Goal: Task Accomplishment & Management: Manage account settings

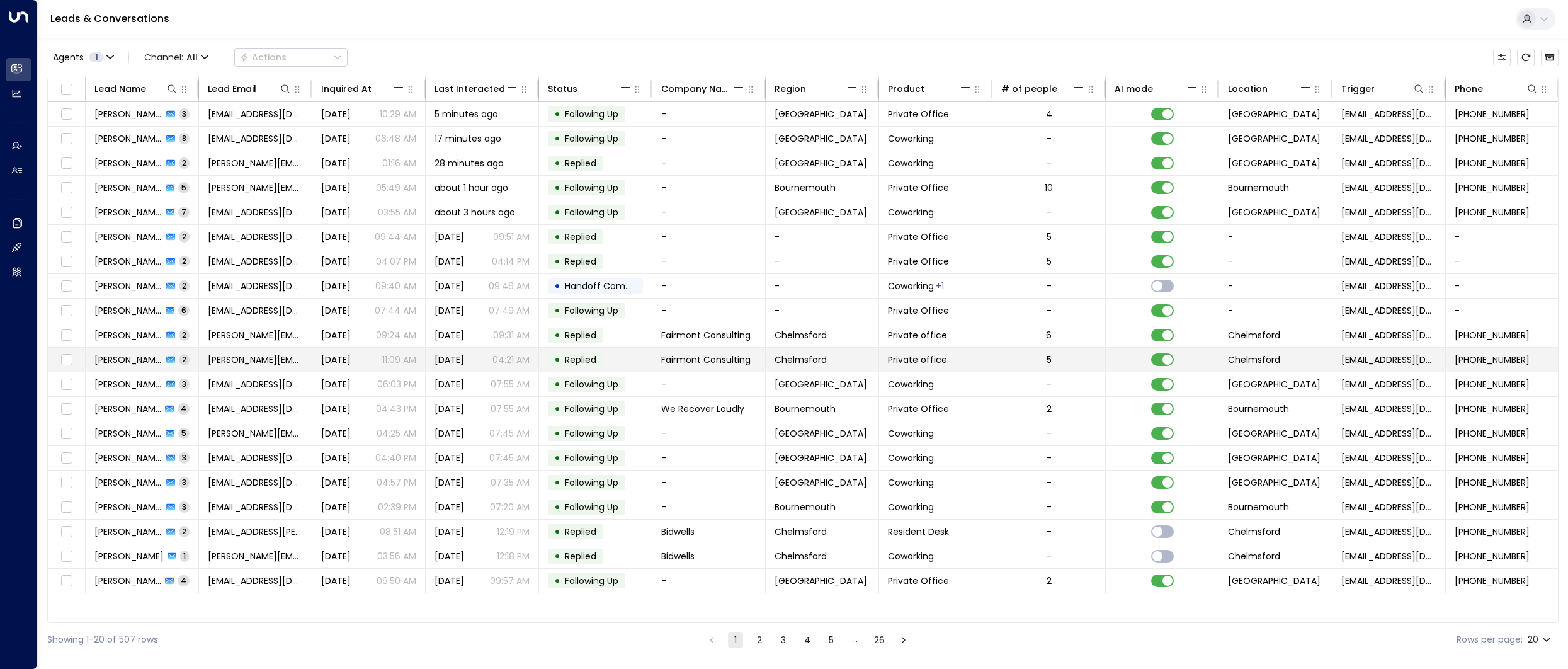
click at [111, 359] on span "[PERSON_NAME]" at bounding box center [129, 359] width 68 height 13
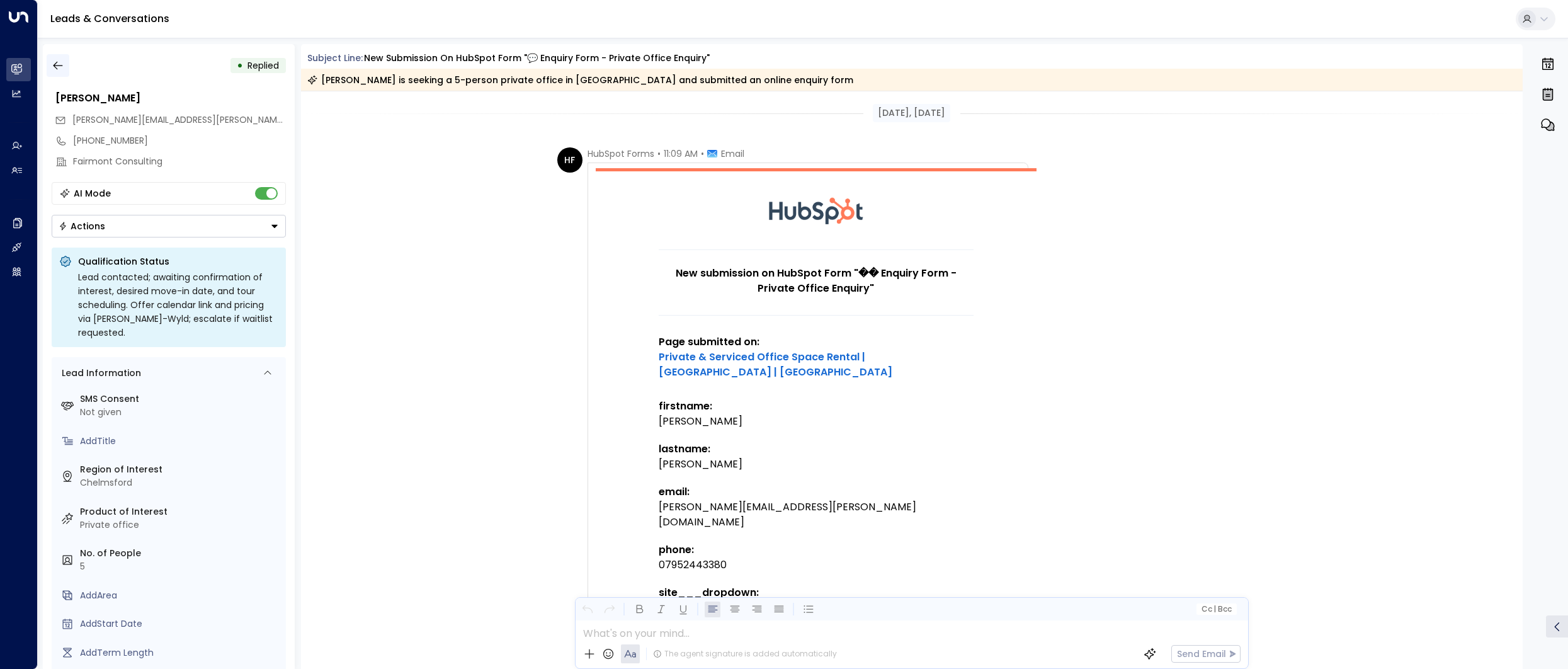
click at [60, 65] on icon "button" at bounding box center [58, 66] width 10 height 8
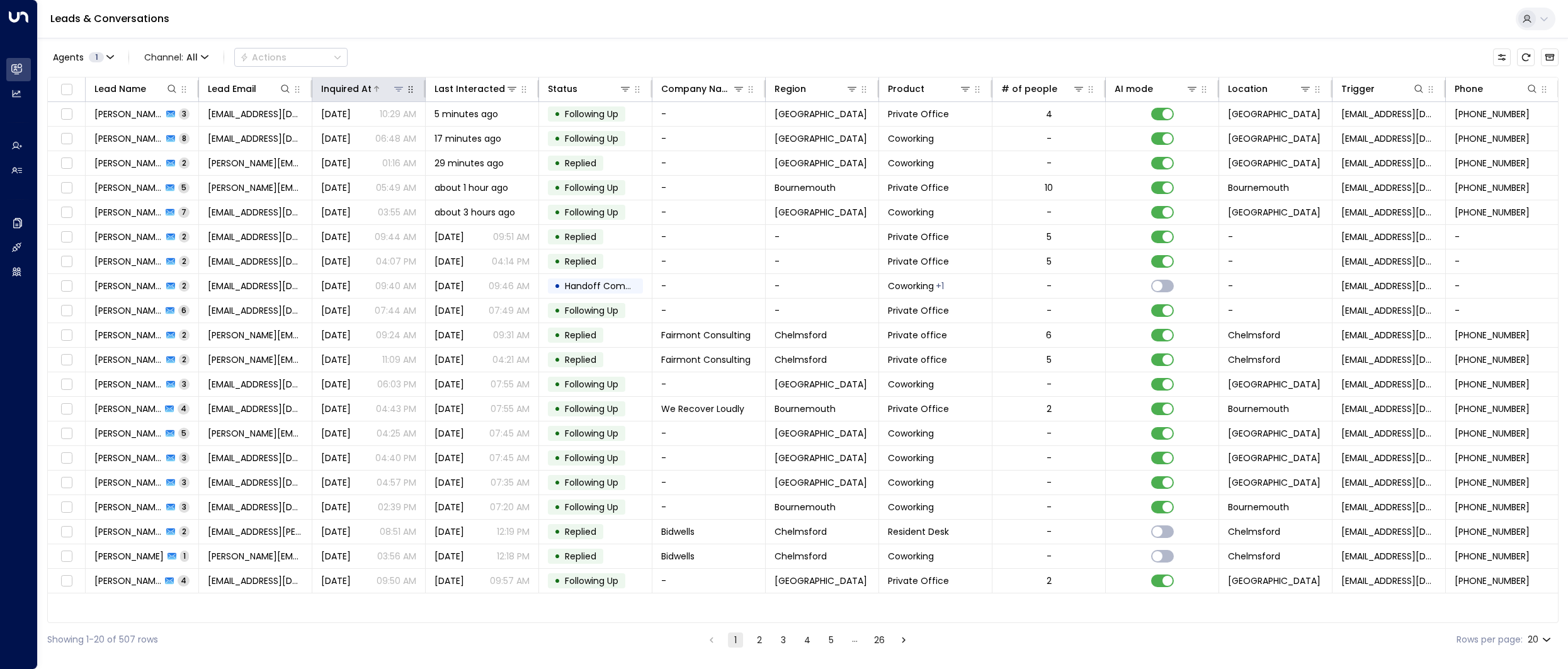
click at [371, 84] on div at bounding box center [388, 89] width 33 height 13
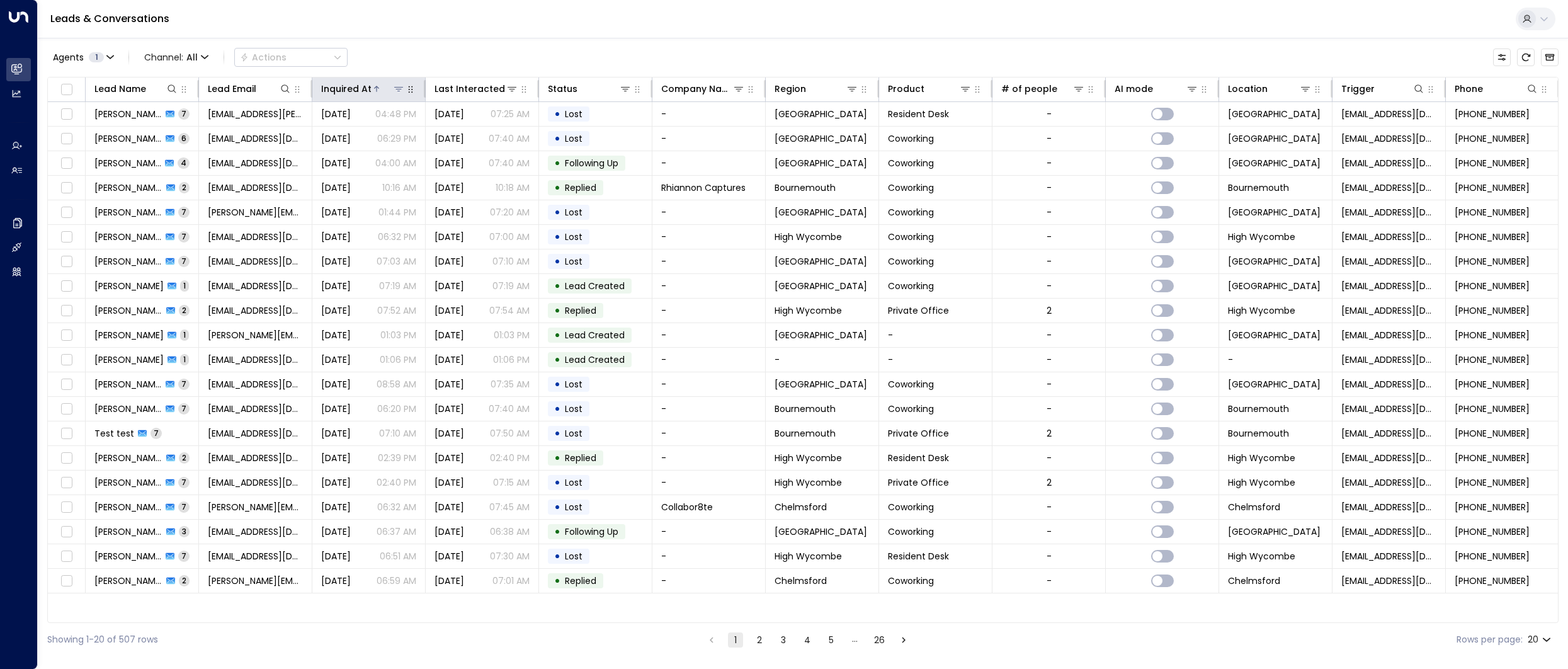
click at [371, 84] on div at bounding box center [388, 89] width 33 height 13
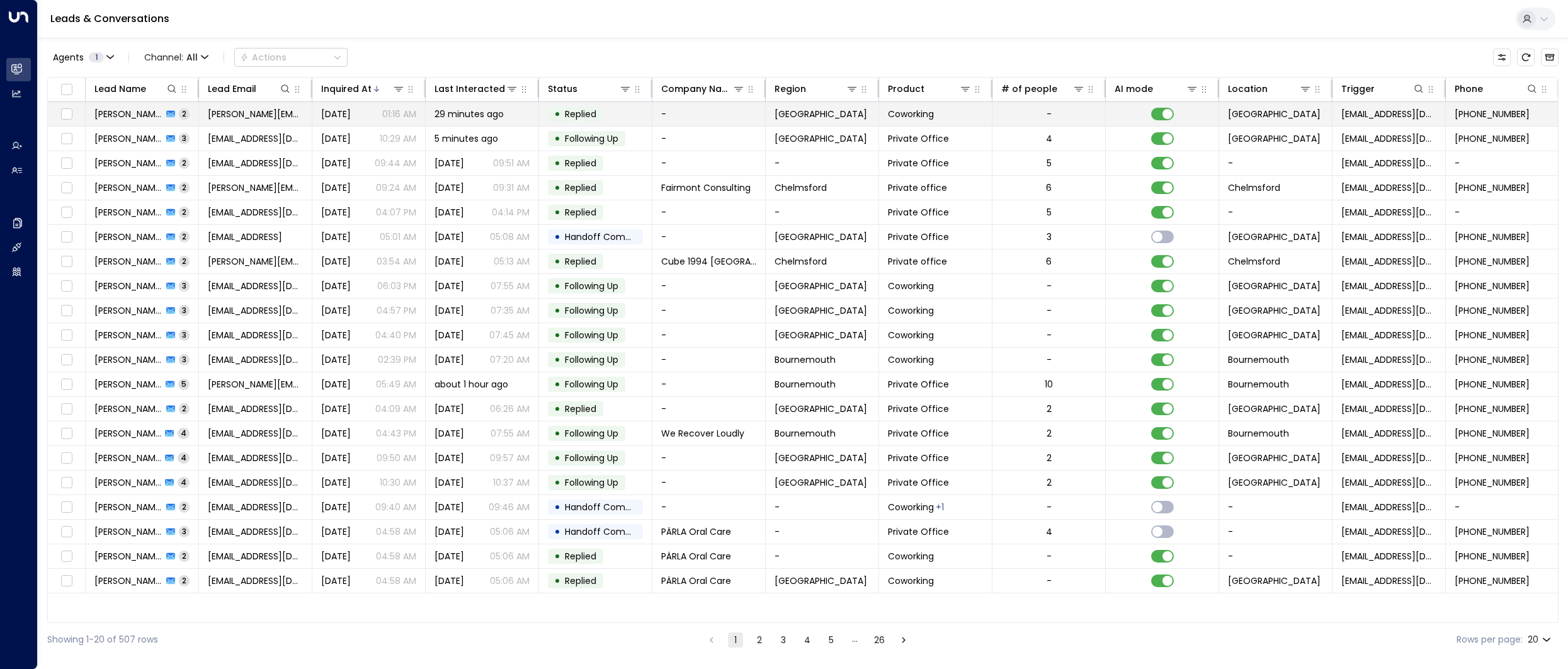
click at [127, 111] on span "[PERSON_NAME]" at bounding box center [129, 114] width 68 height 13
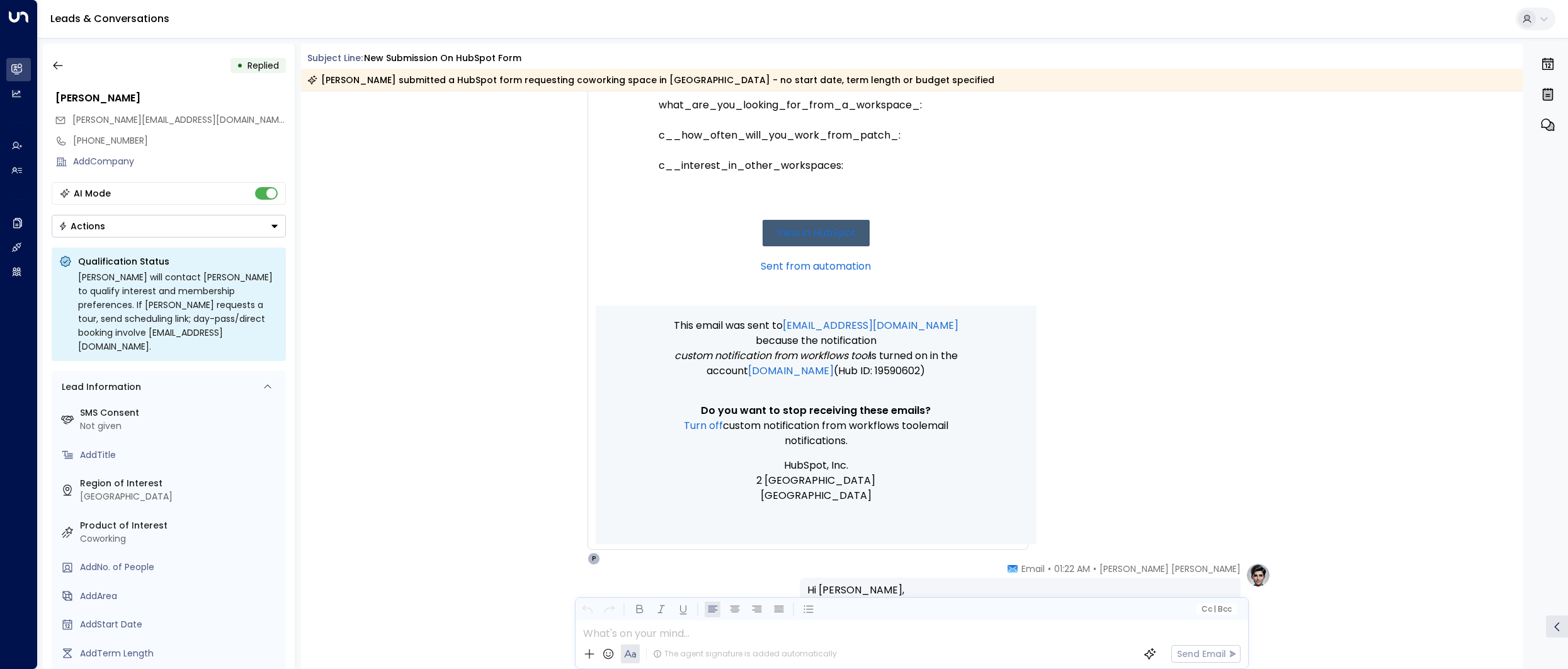
scroll to position [743, 0]
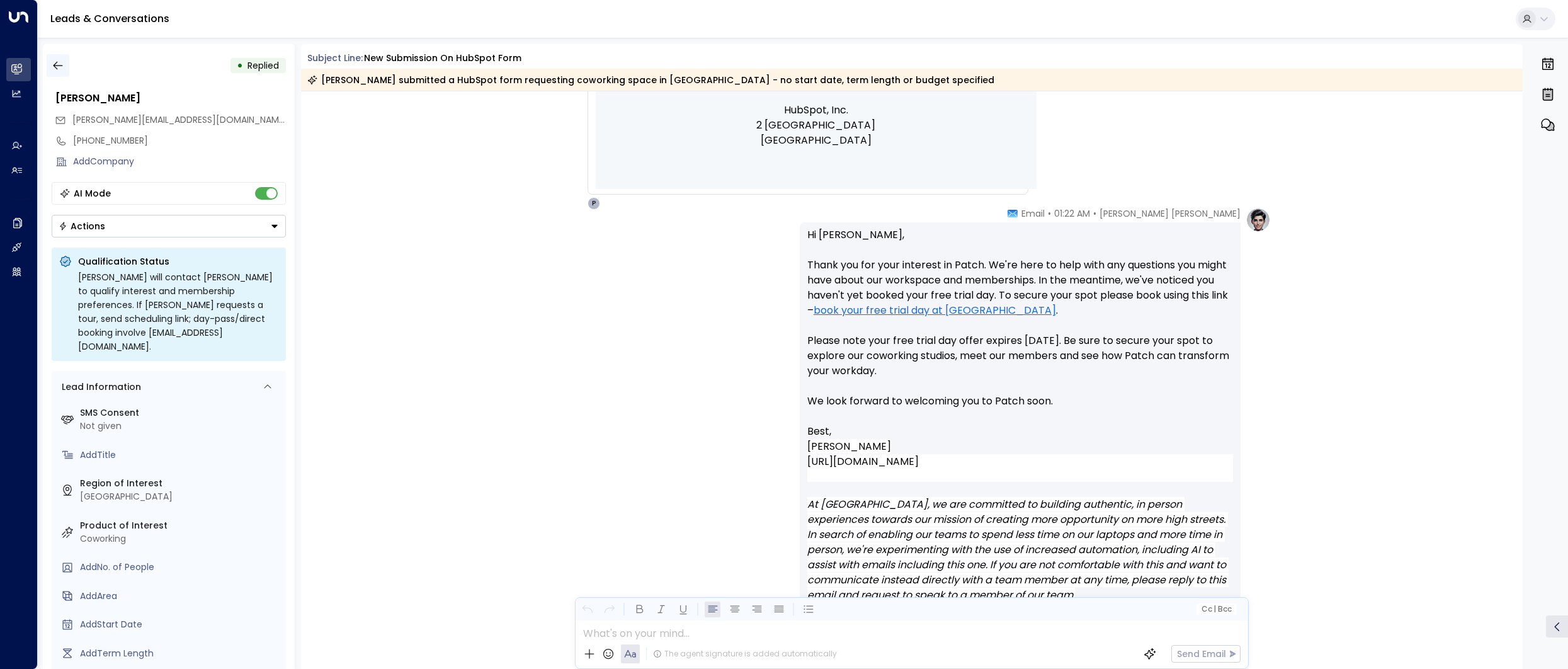
click at [65, 71] on button "button" at bounding box center [58, 65] width 23 height 23
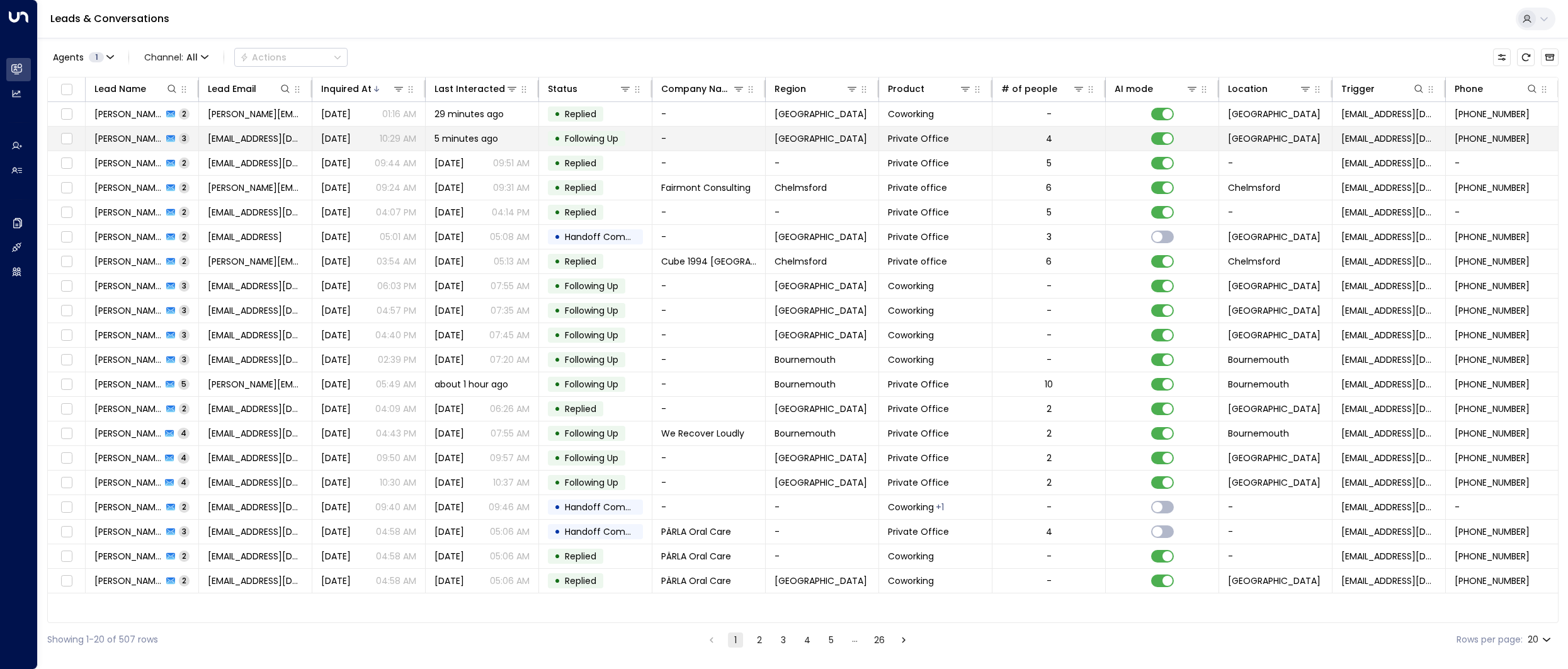
click at [110, 136] on span "[PERSON_NAME]" at bounding box center [129, 139] width 68 height 13
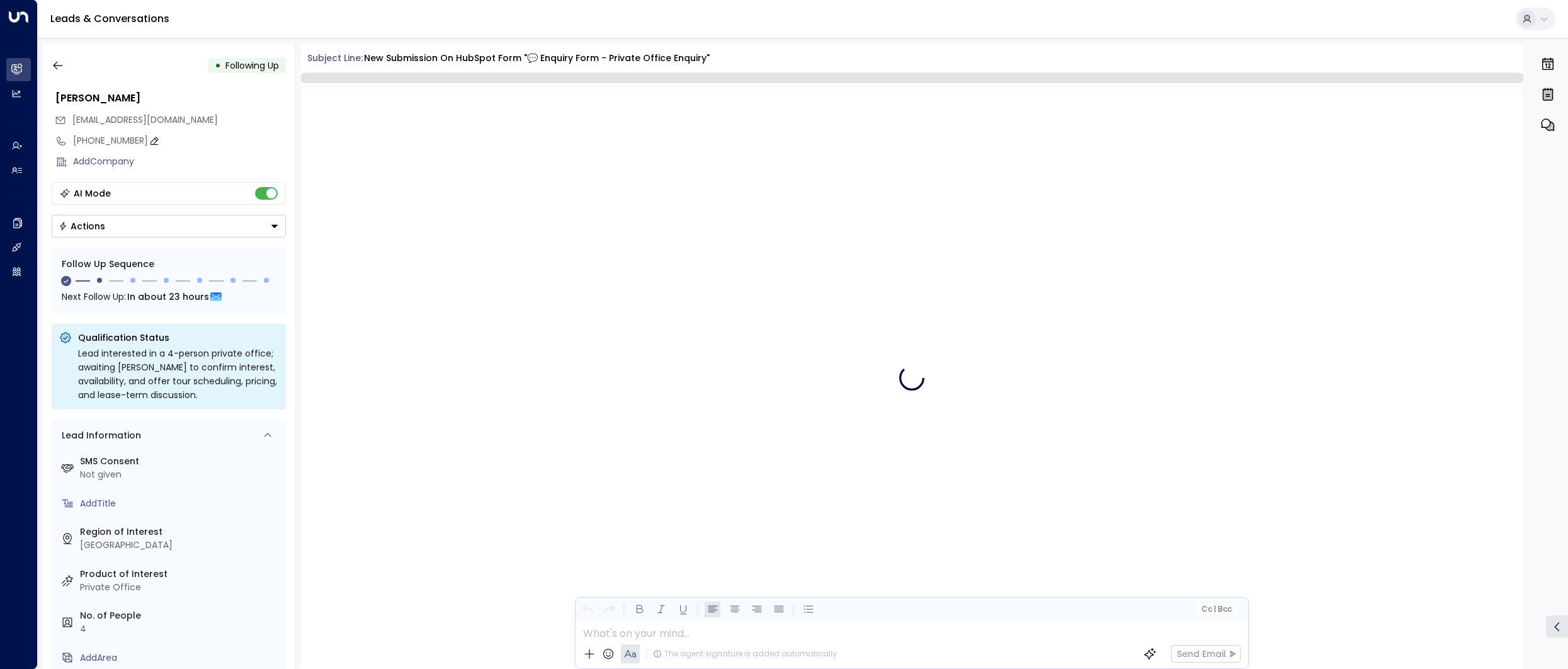
scroll to position [1043, 0]
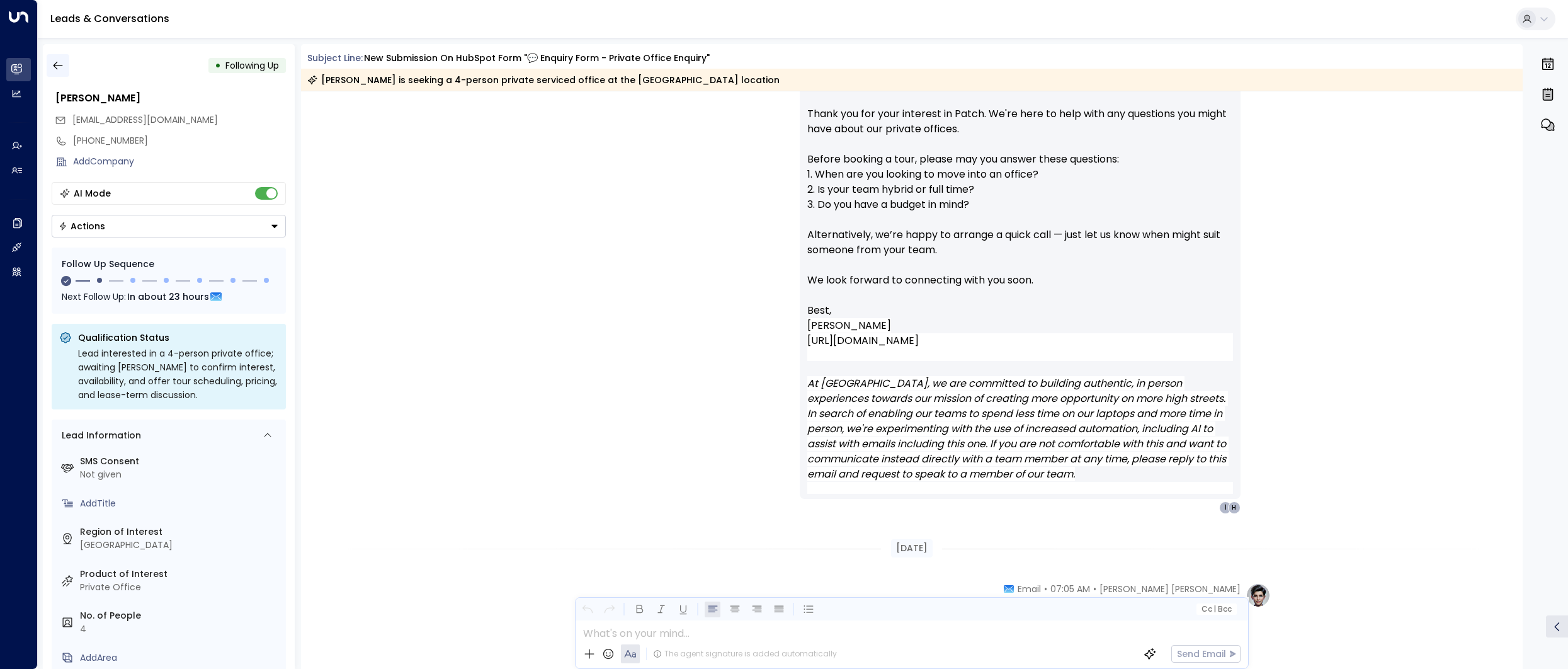
click at [64, 66] on button "button" at bounding box center [58, 65] width 23 height 23
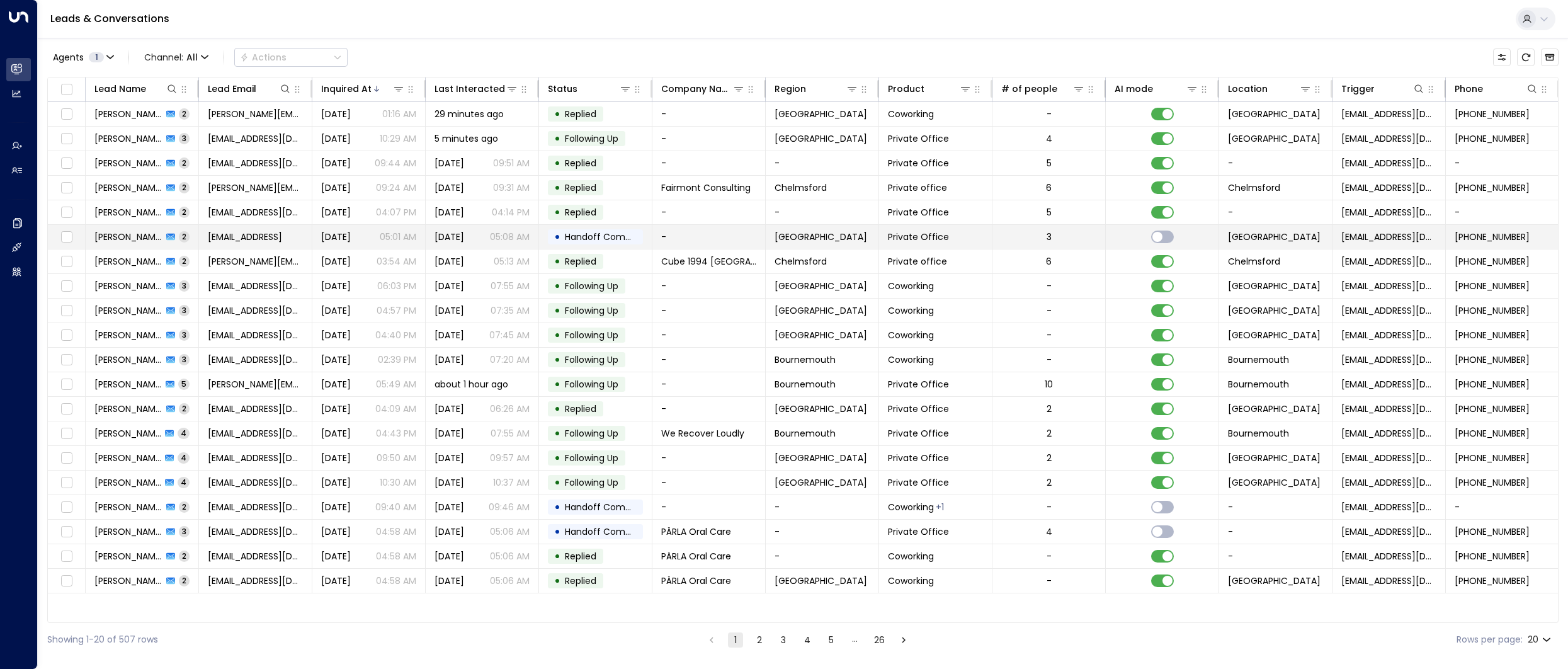
click at [119, 234] on span "[PERSON_NAME]" at bounding box center [129, 236] width 68 height 13
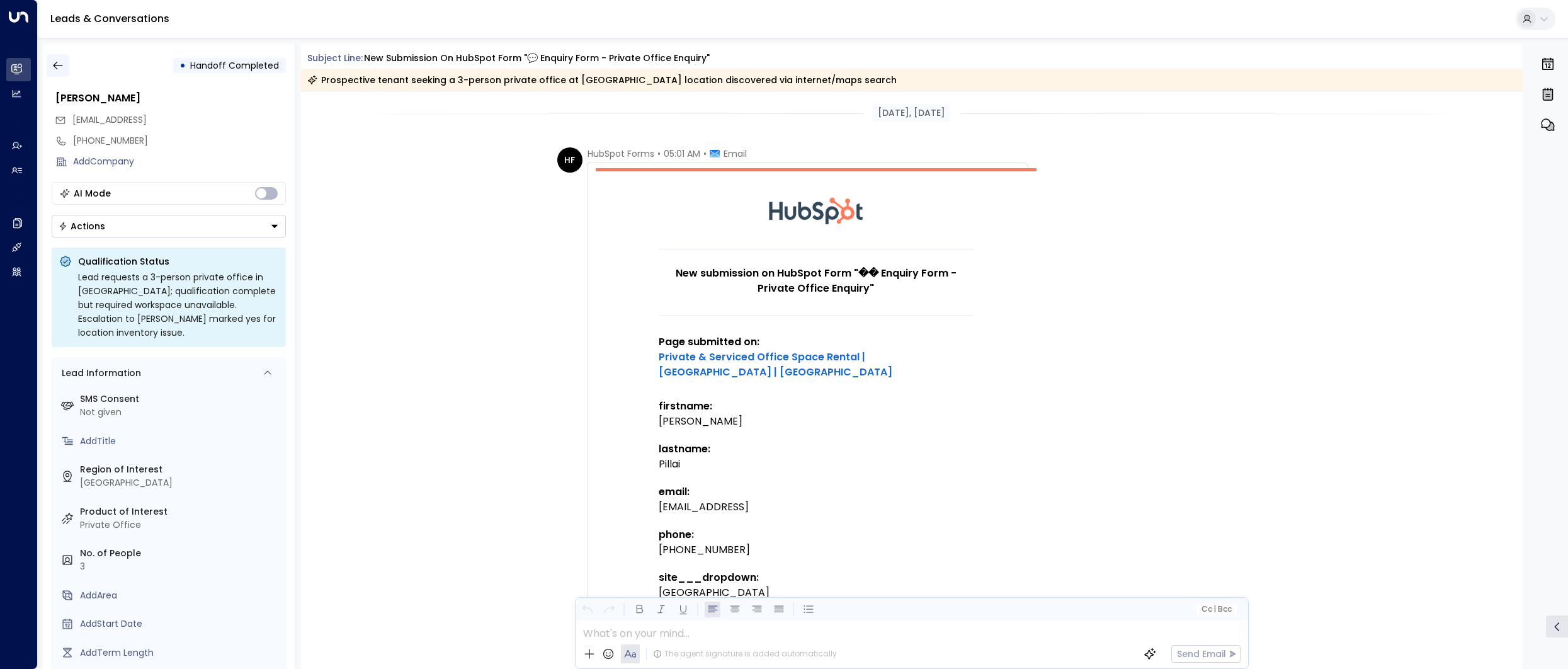
click at [64, 61] on button "button" at bounding box center [58, 65] width 23 height 23
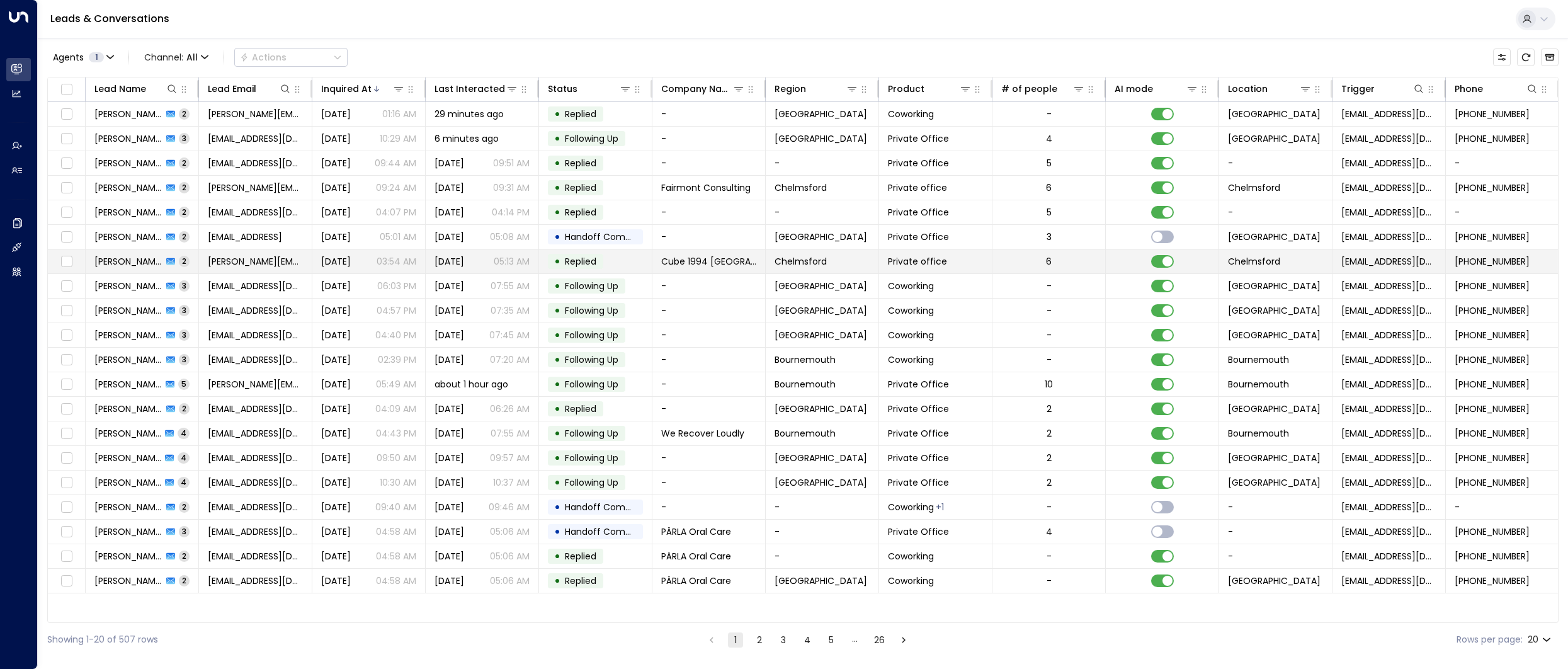
click at [137, 256] on span "[PERSON_NAME]" at bounding box center [129, 261] width 68 height 13
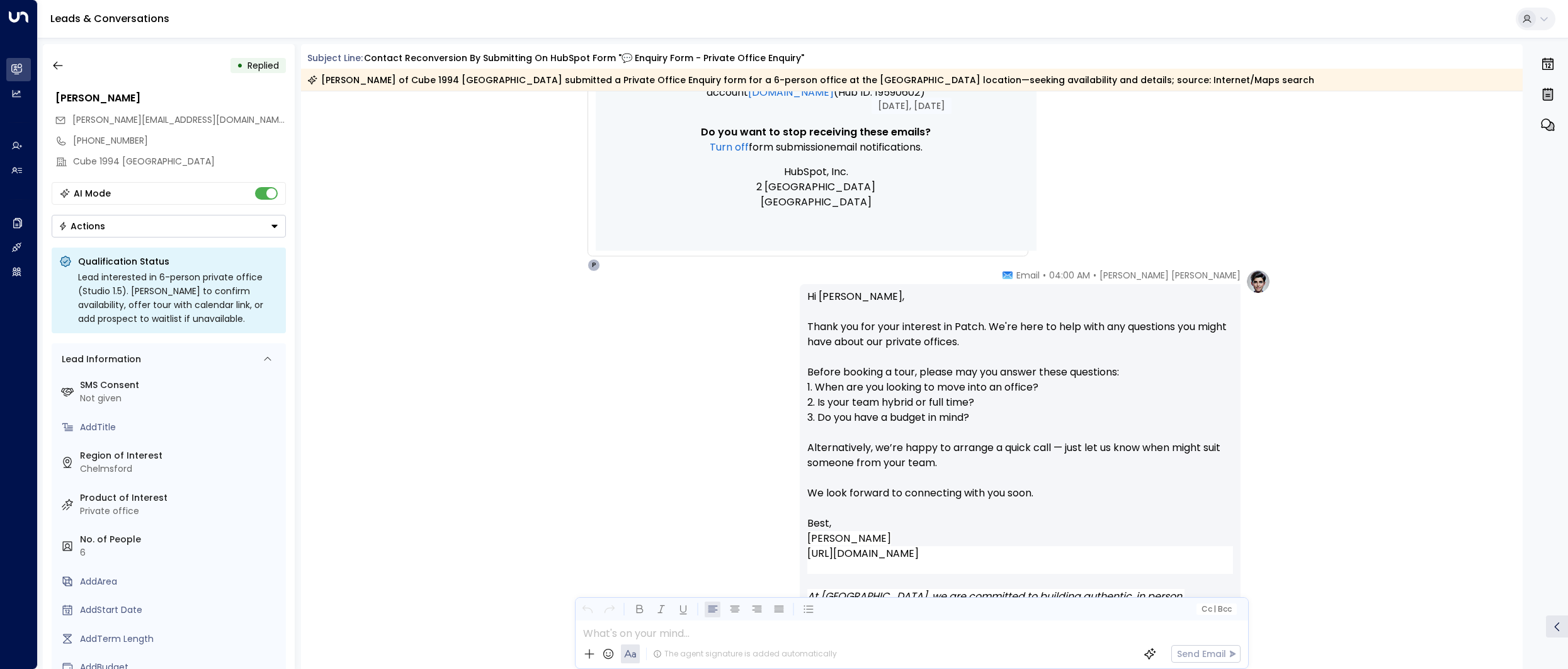
scroll to position [912, 0]
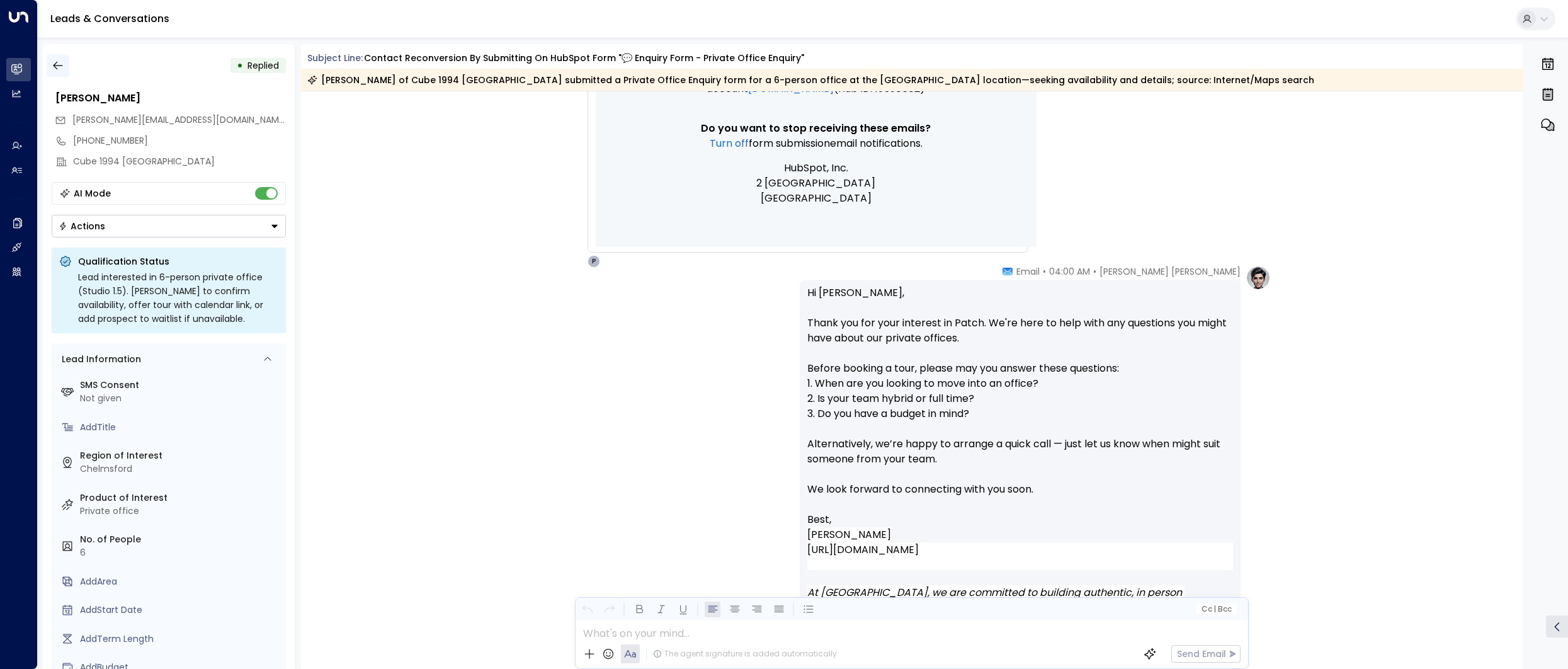
click at [54, 64] on icon "button" at bounding box center [58, 66] width 10 height 8
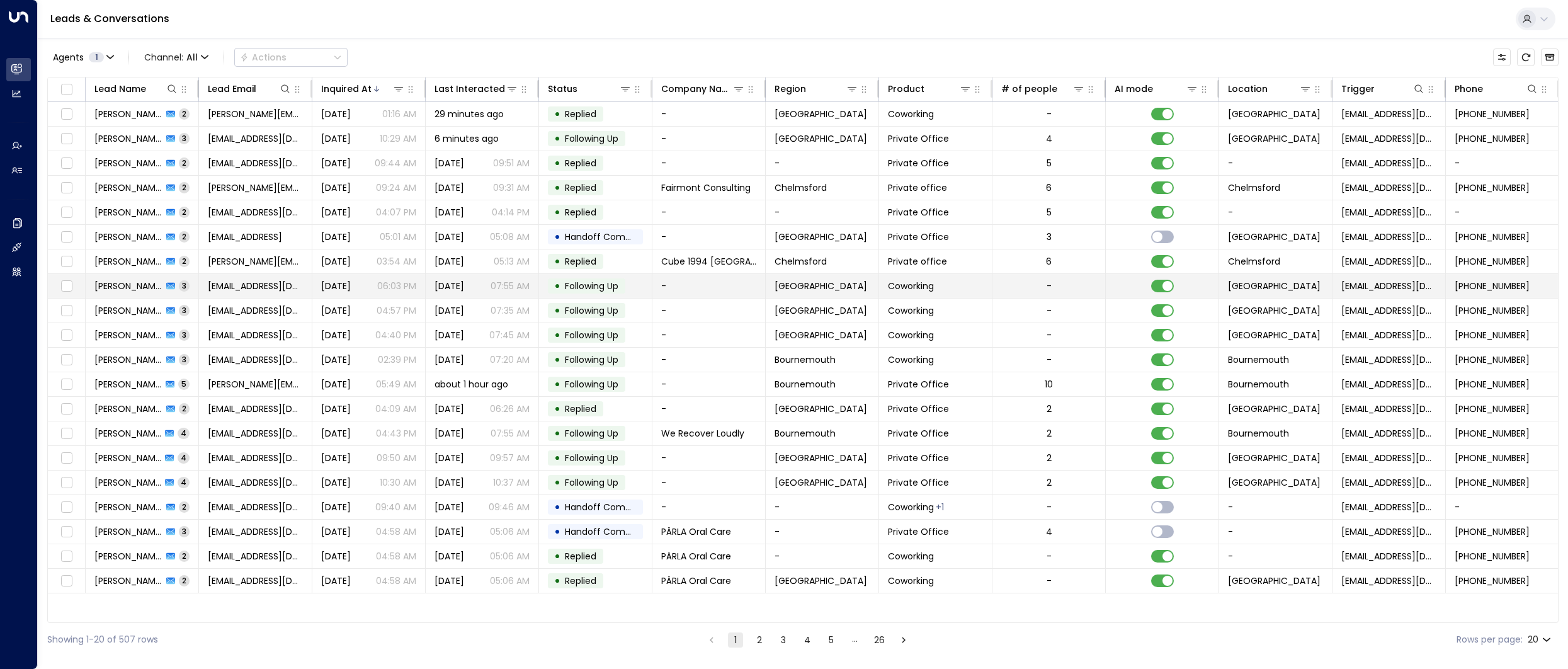
click at [134, 287] on span "[PERSON_NAME]" at bounding box center [129, 286] width 68 height 13
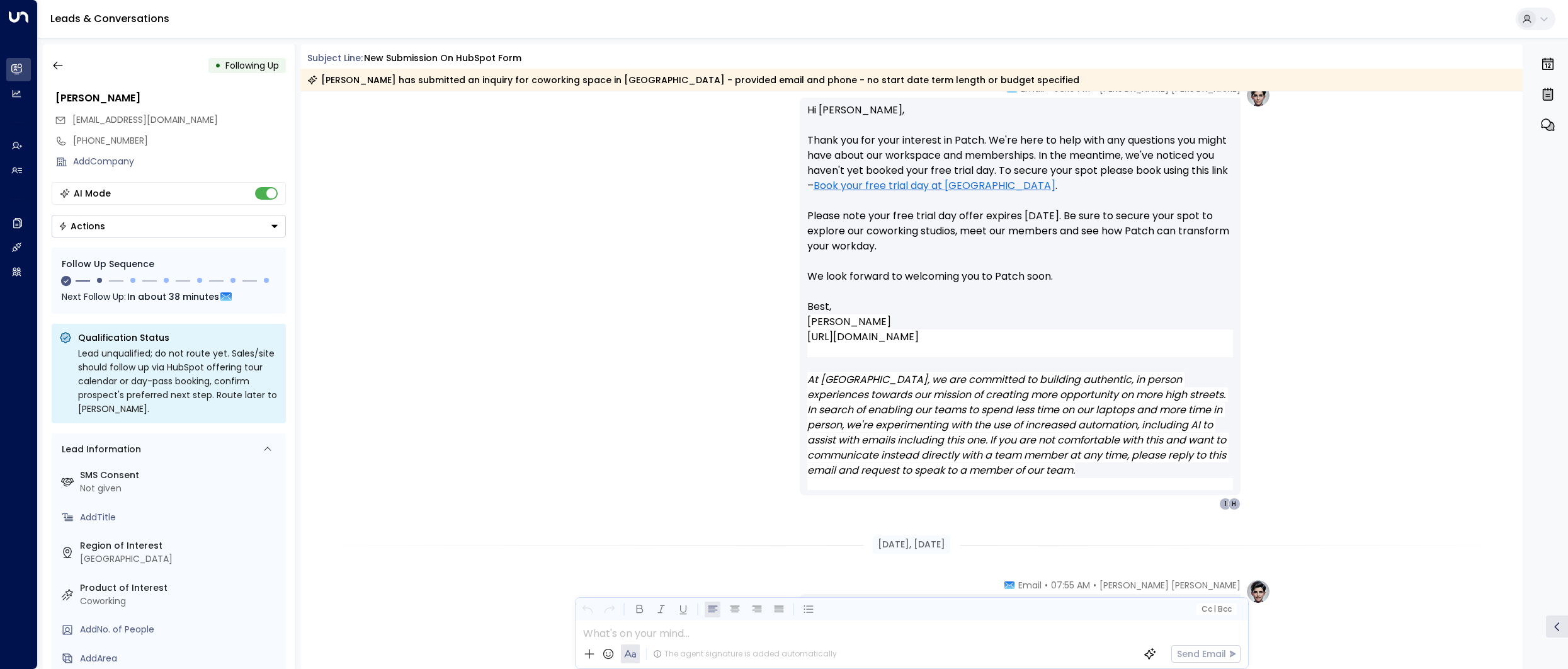
scroll to position [1167, 0]
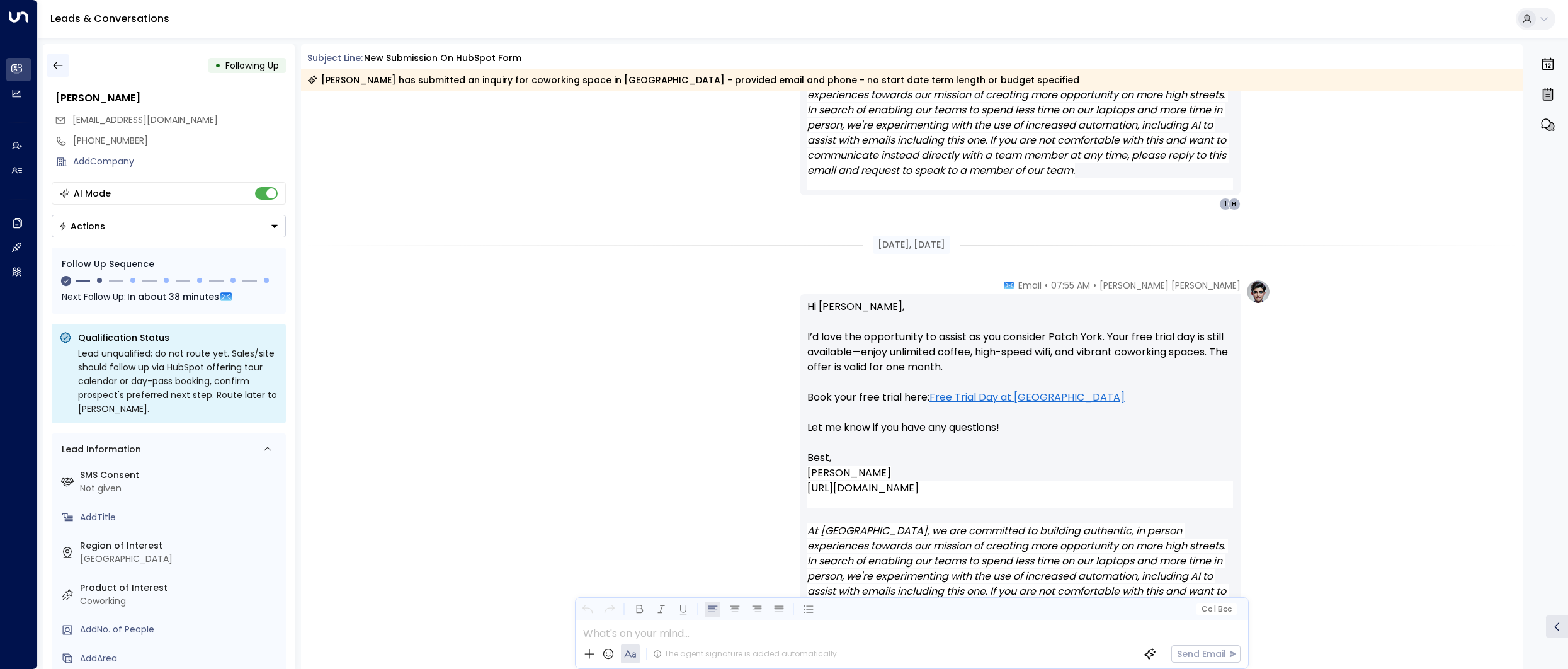
click at [57, 64] on icon "button" at bounding box center [58, 66] width 13 height 13
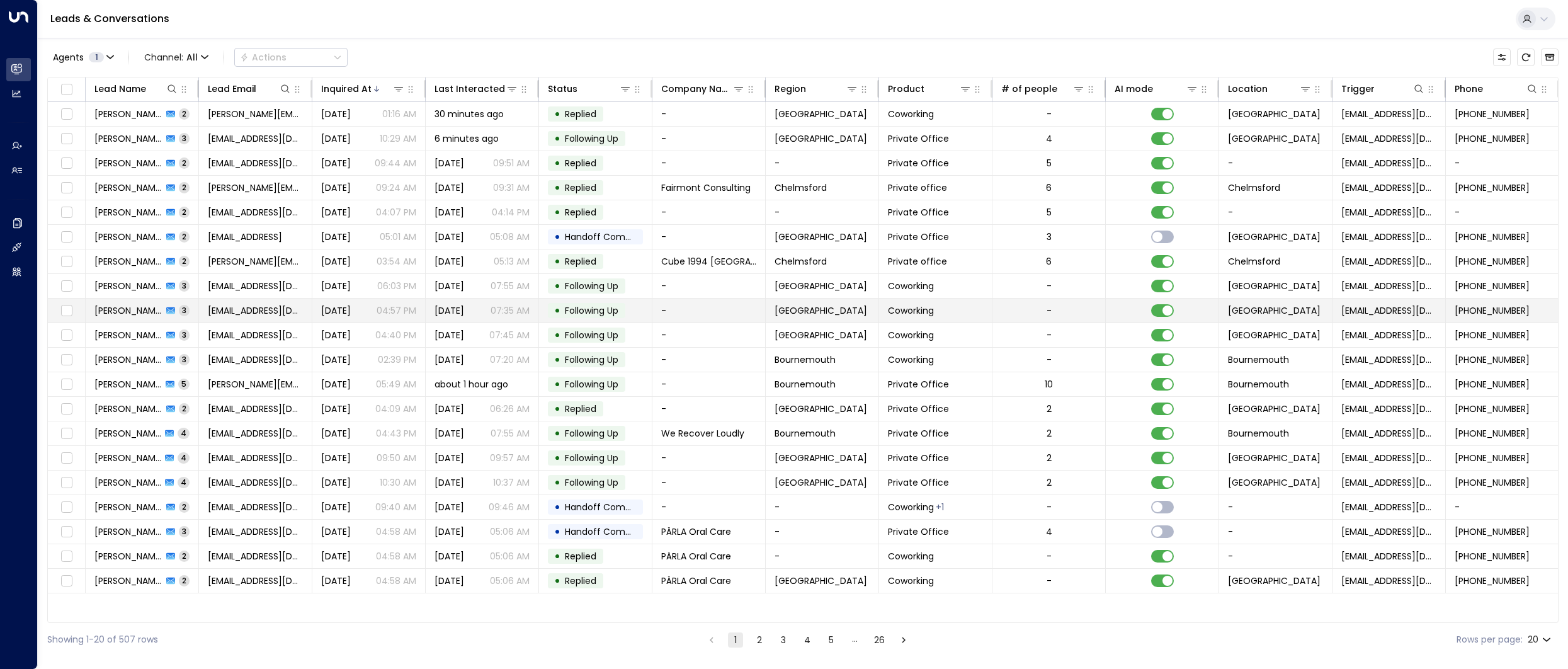
click at [136, 303] on td "[PERSON_NAME] 3" at bounding box center [142, 310] width 113 height 24
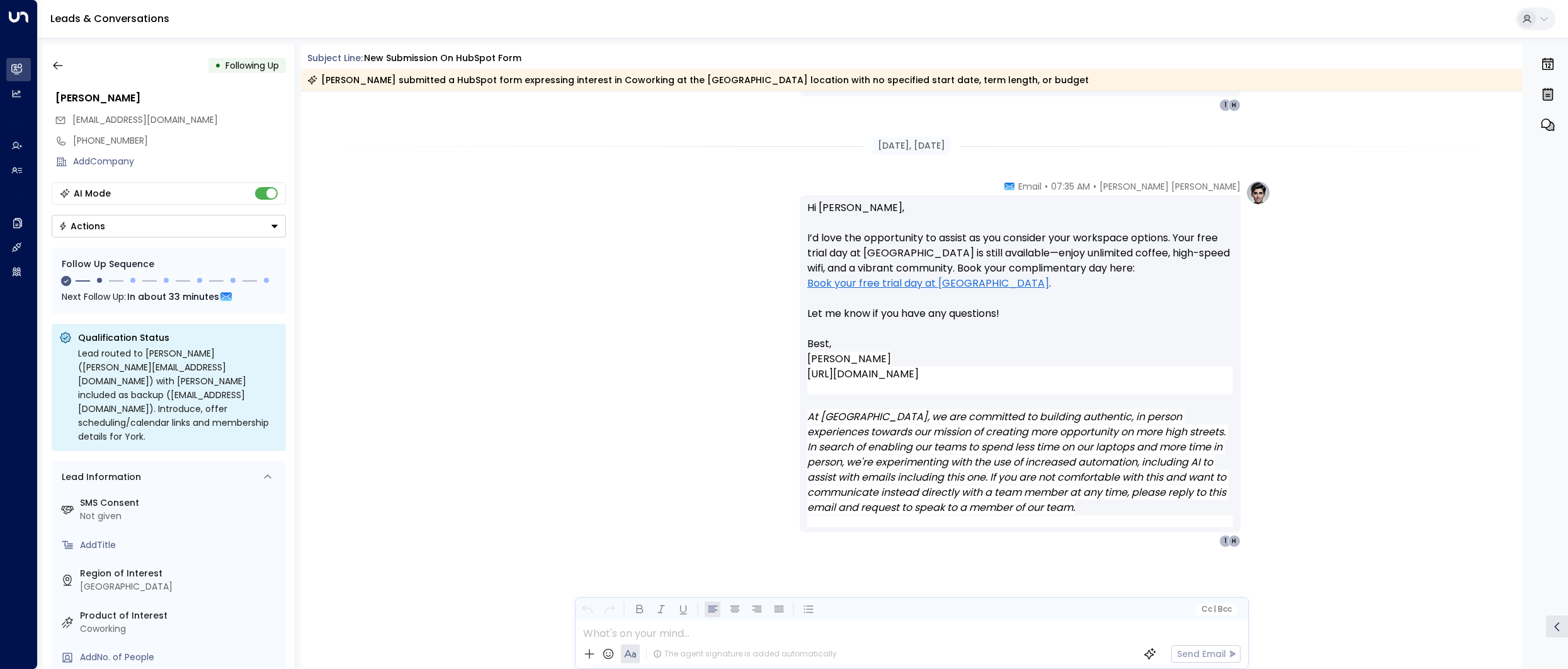
scroll to position [1271, 0]
click at [55, 71] on icon "button" at bounding box center [58, 66] width 13 height 13
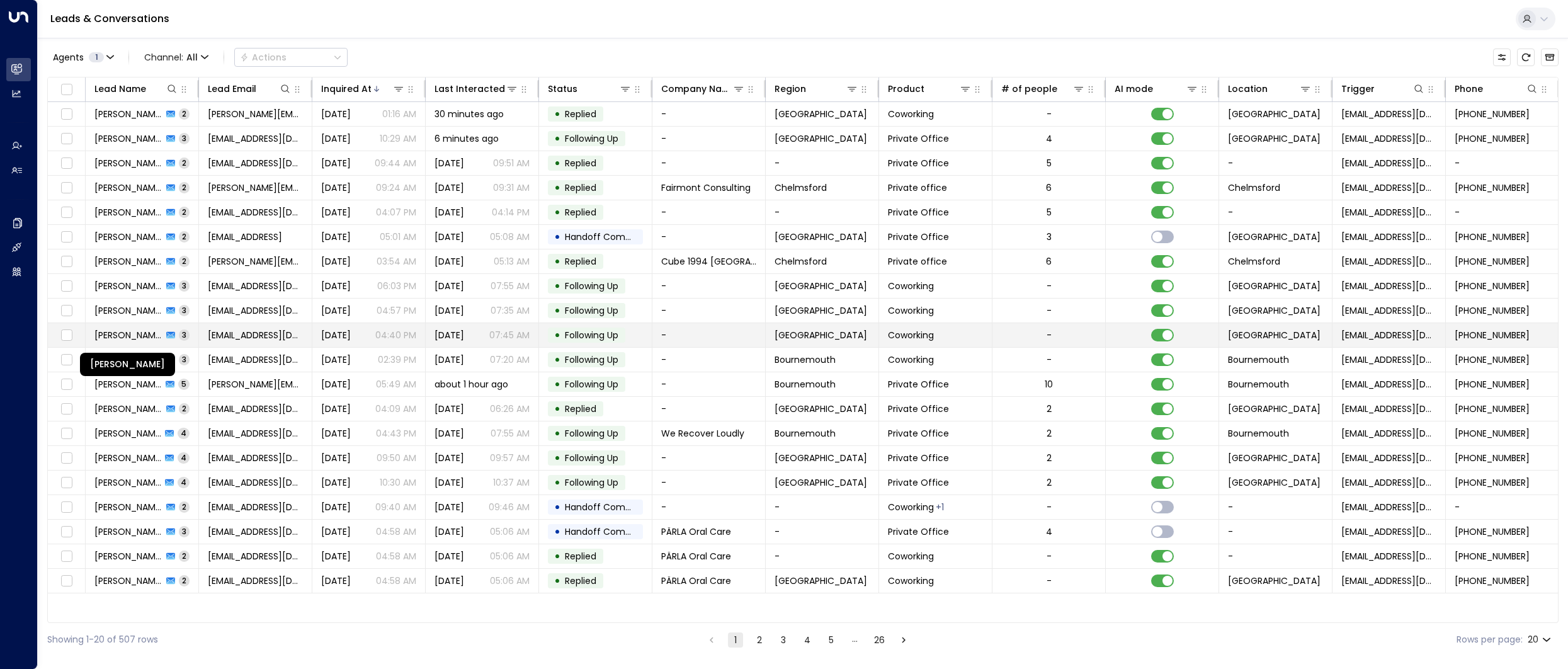
click at [130, 334] on span "[PERSON_NAME]" at bounding box center [129, 335] width 68 height 13
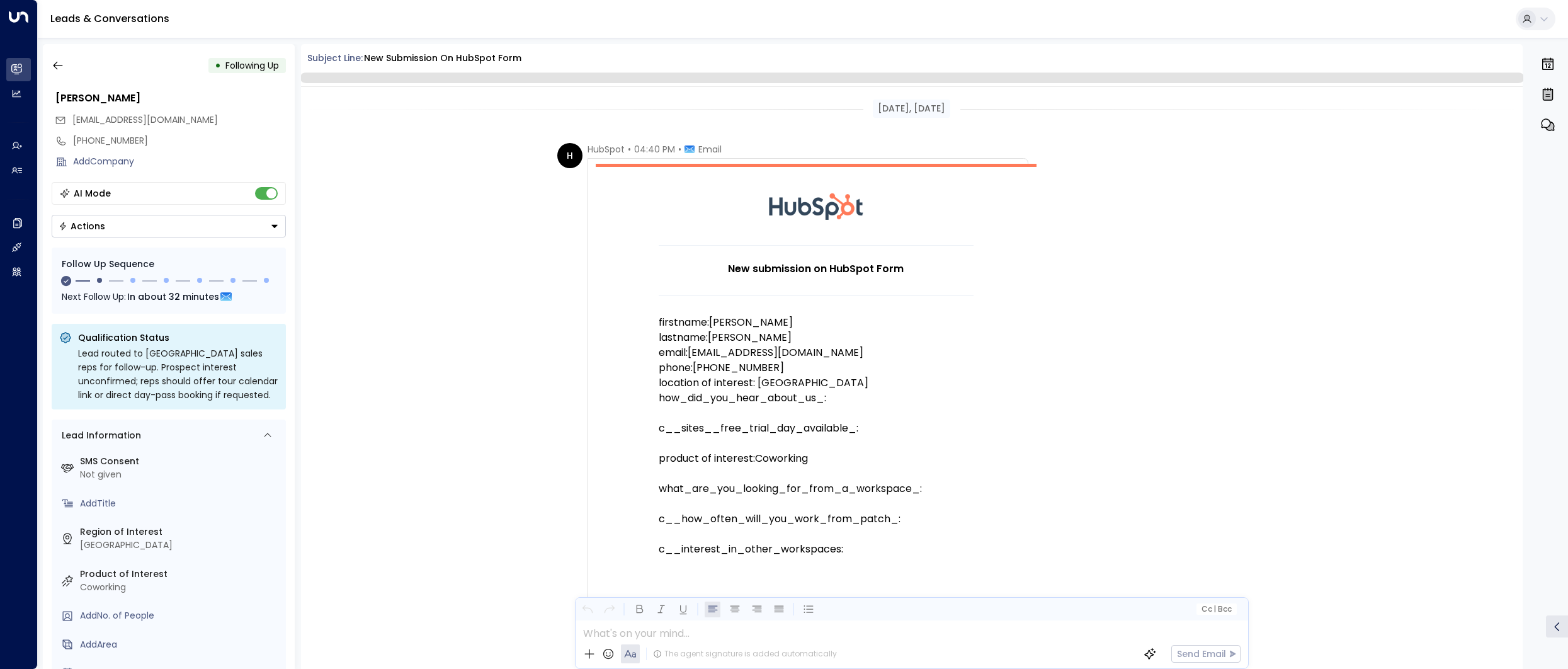
scroll to position [1251, 0]
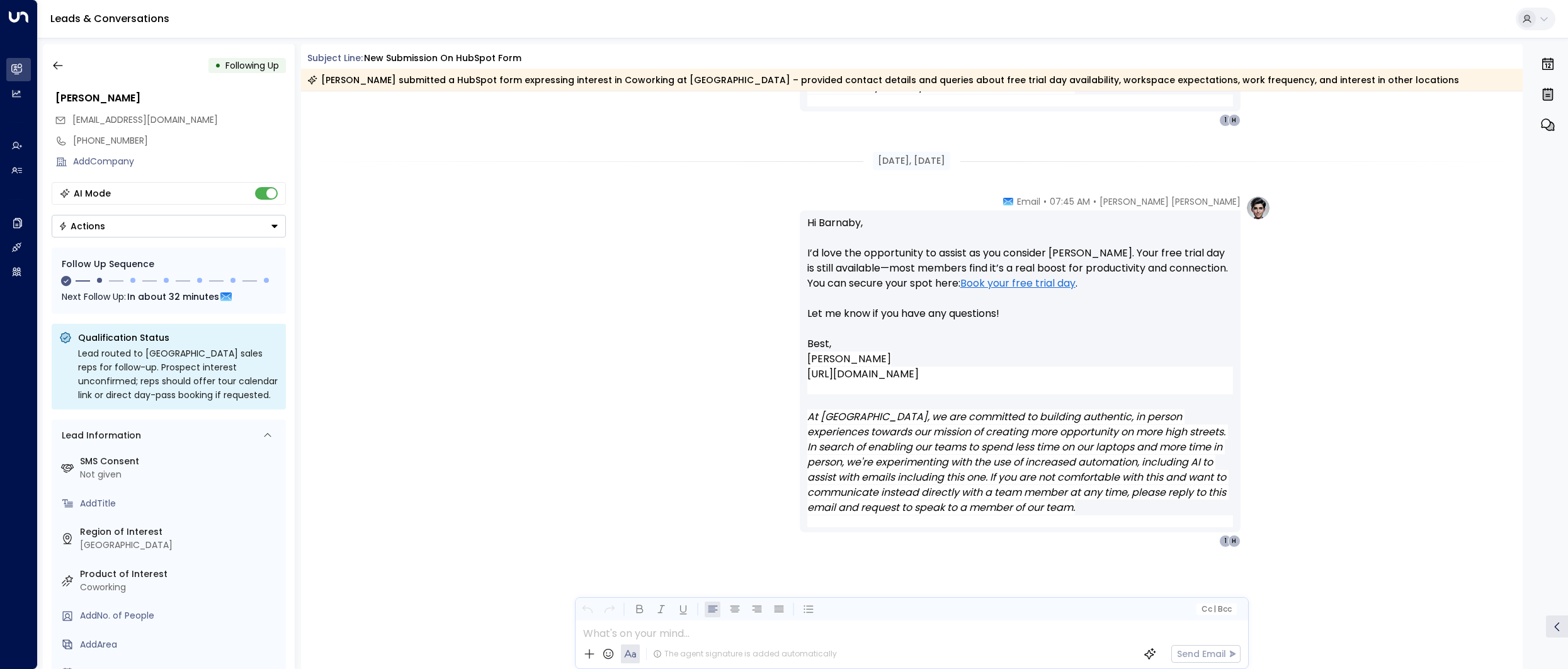
click at [41, 63] on div "• Following Up [PERSON_NAME] [EMAIL_ADDRESS][DOMAIN_NAME] [PHONE_NUMBER] Add Co…" at bounding box center [803, 356] width 1530 height 637
click at [59, 63] on icon "button" at bounding box center [58, 66] width 13 height 13
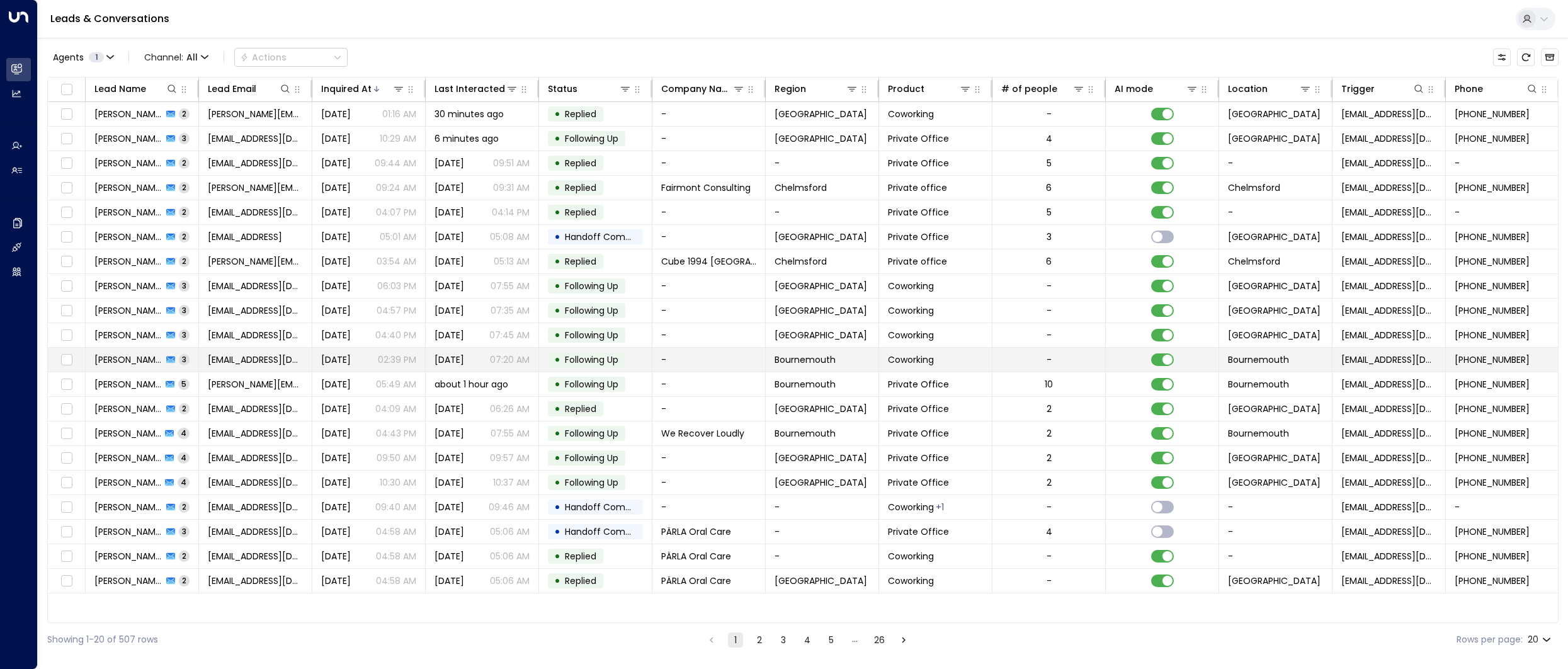
click at [124, 359] on span "[PERSON_NAME]" at bounding box center [129, 359] width 68 height 13
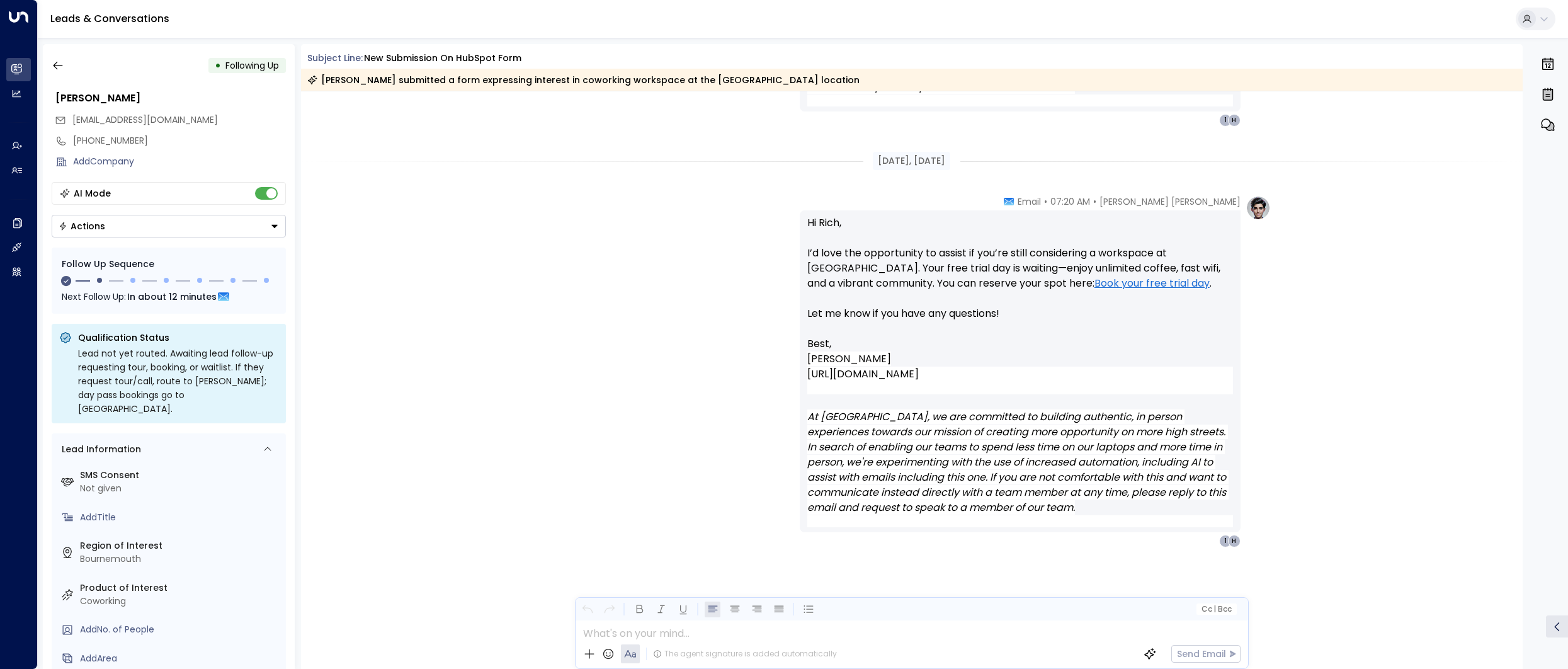
scroll to position [1255, 0]
click at [56, 67] on icon "button" at bounding box center [58, 66] width 13 height 13
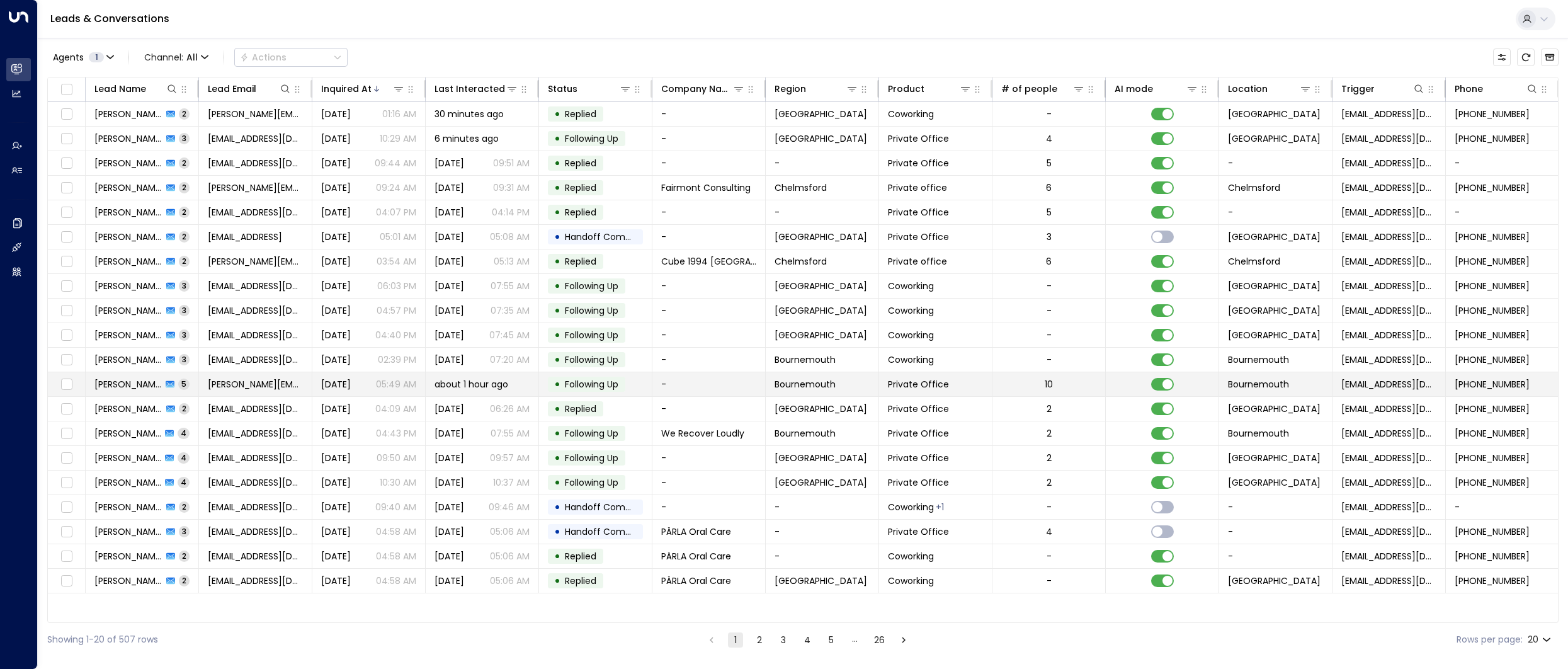
click at [123, 380] on span "[PERSON_NAME]" at bounding box center [128, 384] width 67 height 13
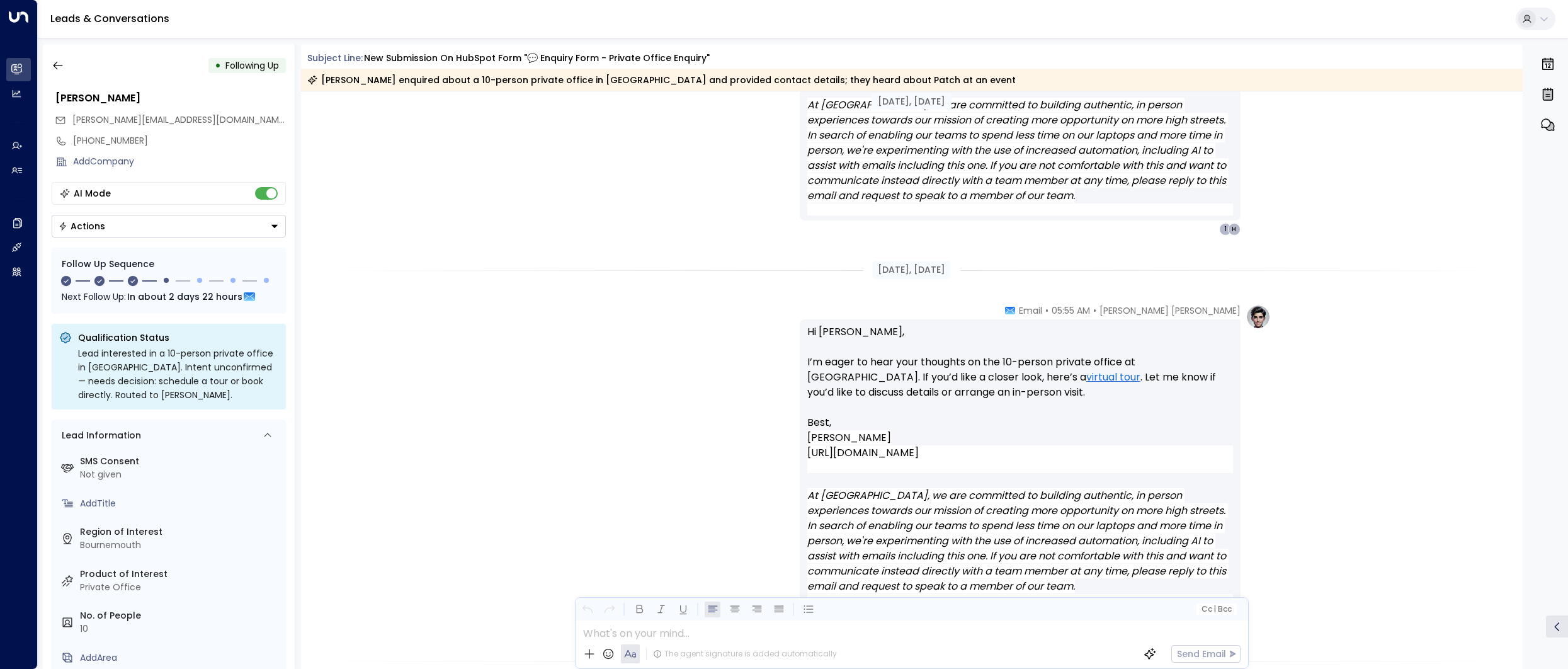
scroll to position [2200, 0]
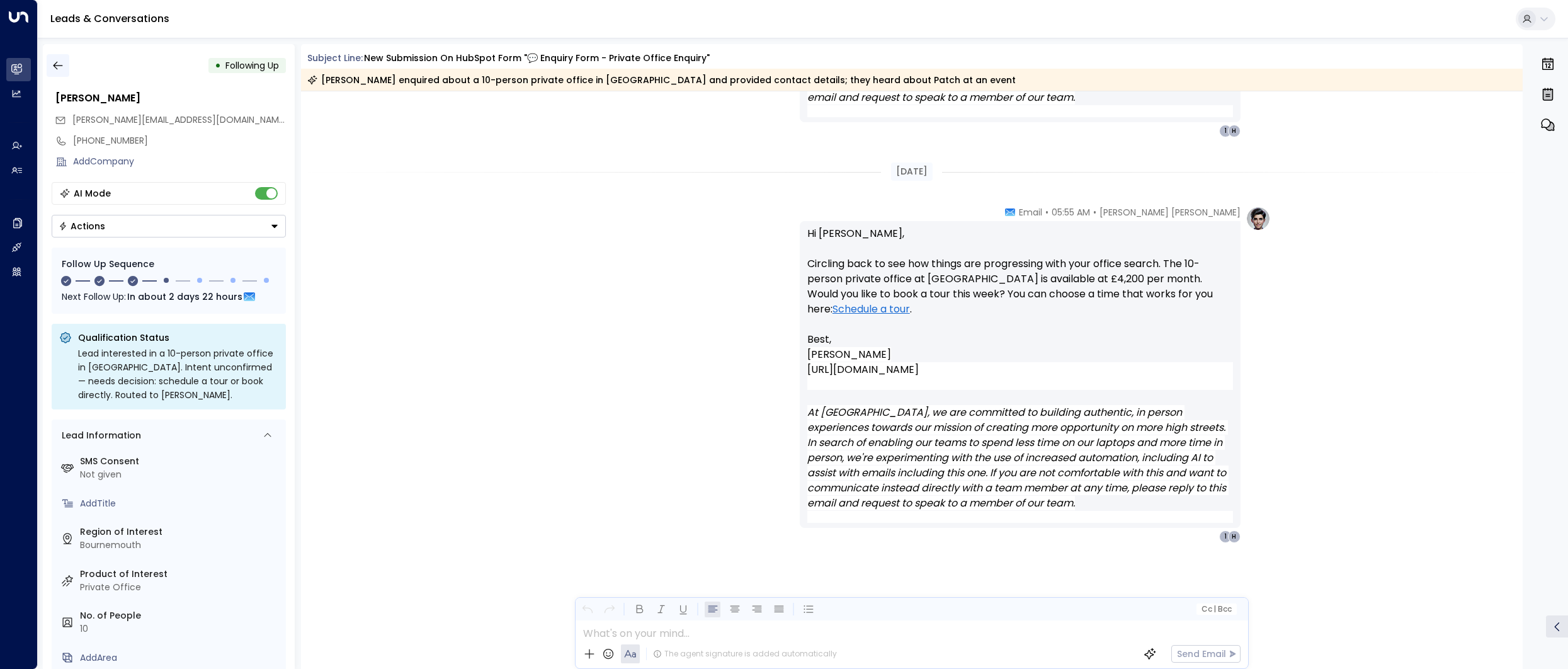
click at [60, 67] on icon "button" at bounding box center [58, 66] width 13 height 13
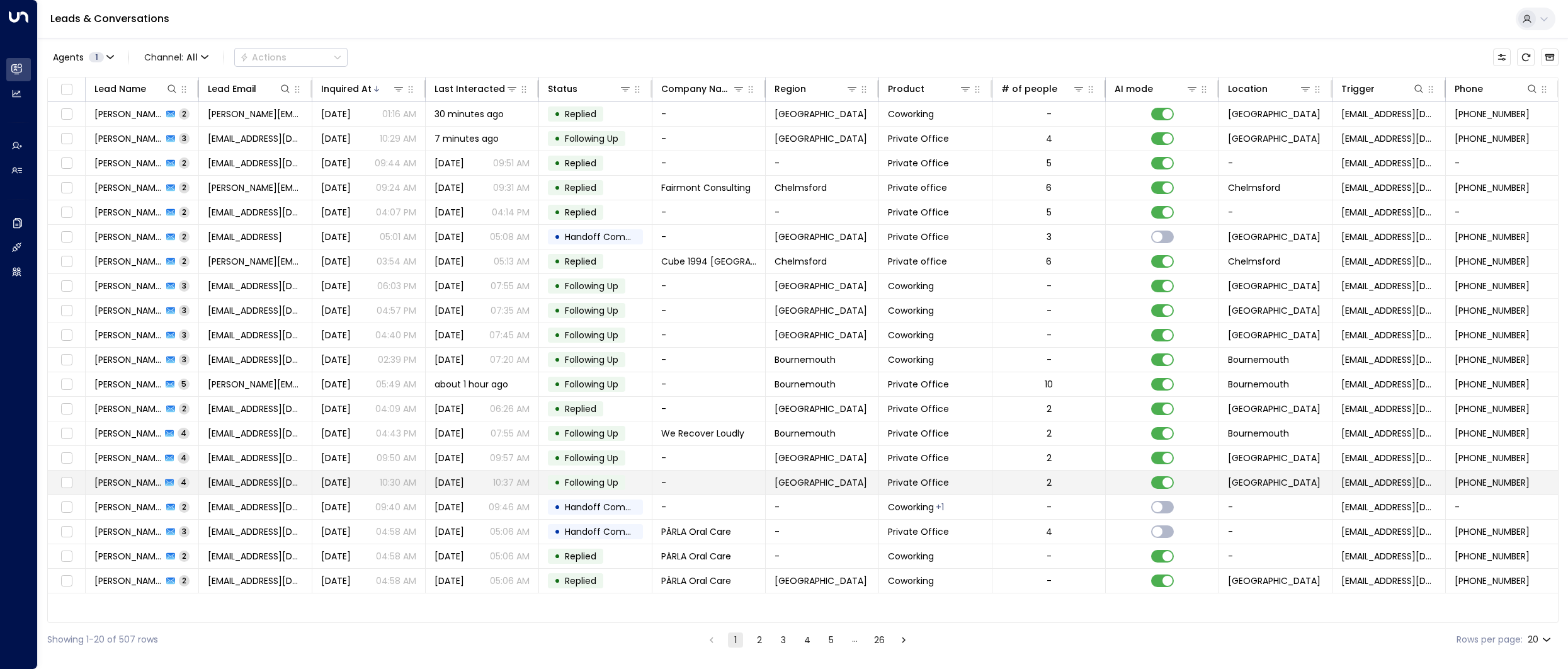
click at [126, 486] on span "[PERSON_NAME]" at bounding box center [128, 483] width 67 height 13
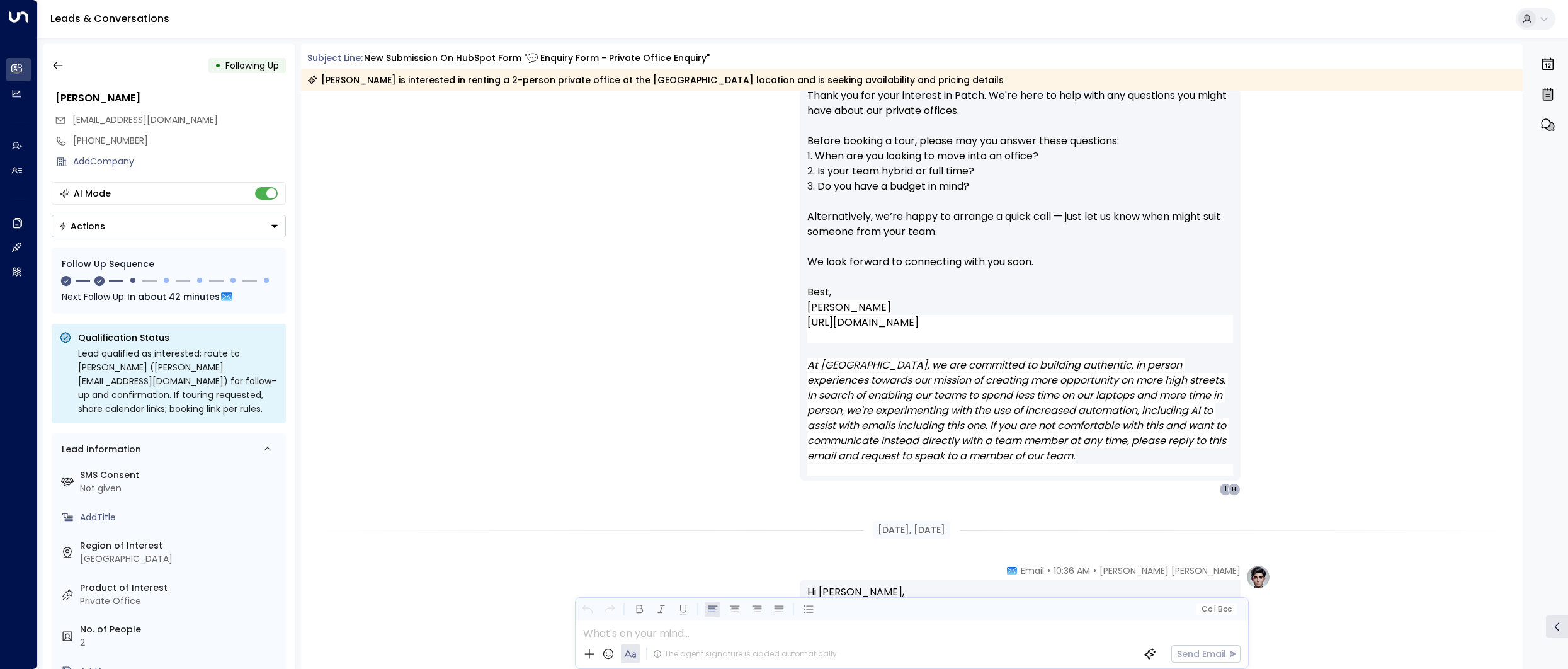
scroll to position [1428, 0]
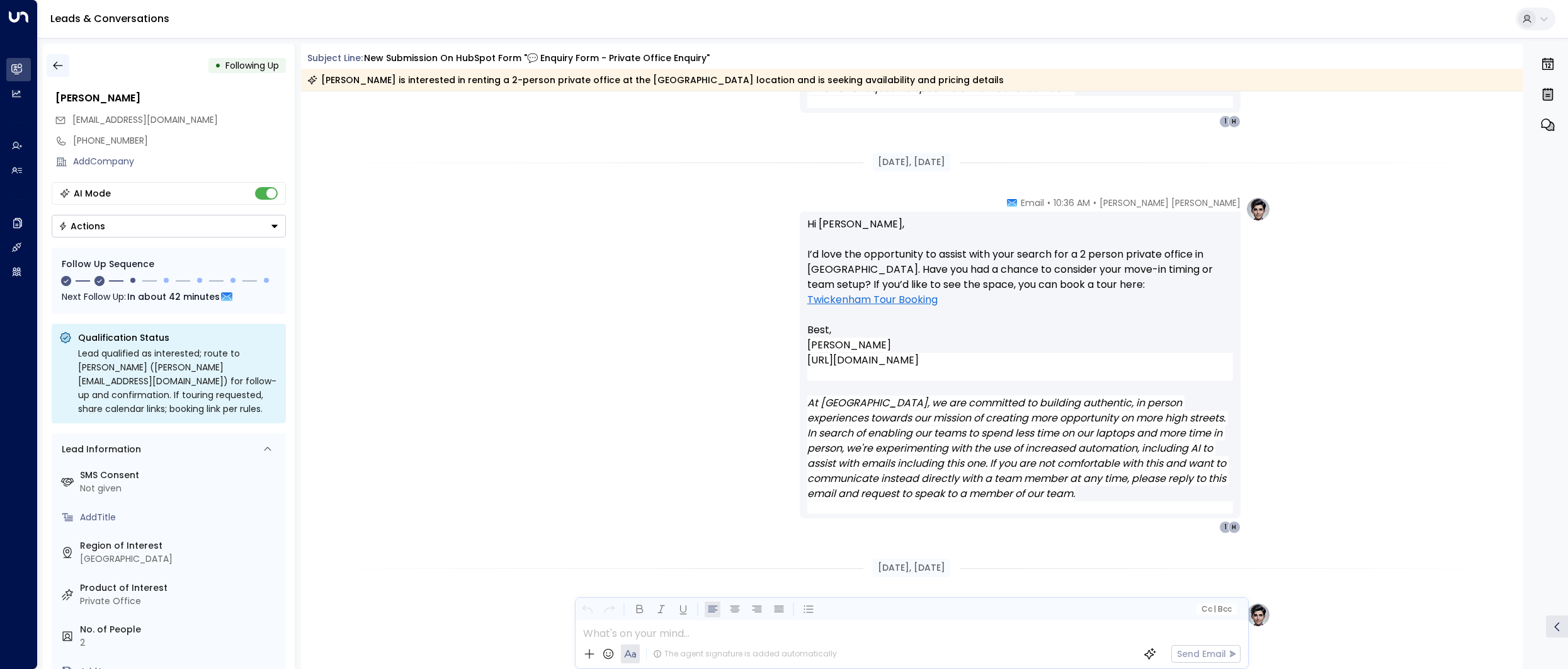
click at [60, 62] on icon "button" at bounding box center [58, 66] width 13 height 13
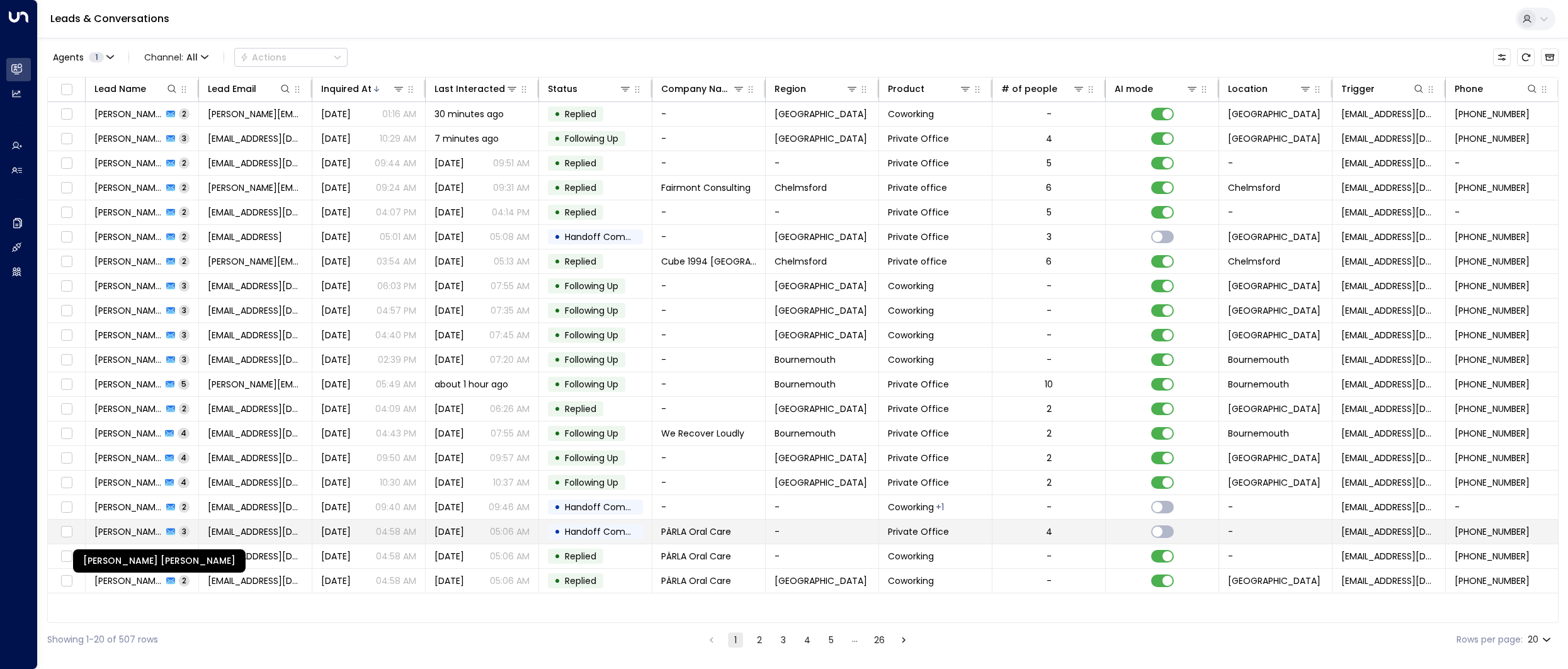
click at [129, 530] on span "[PERSON_NAME] [PERSON_NAME]" at bounding box center [129, 532] width 68 height 13
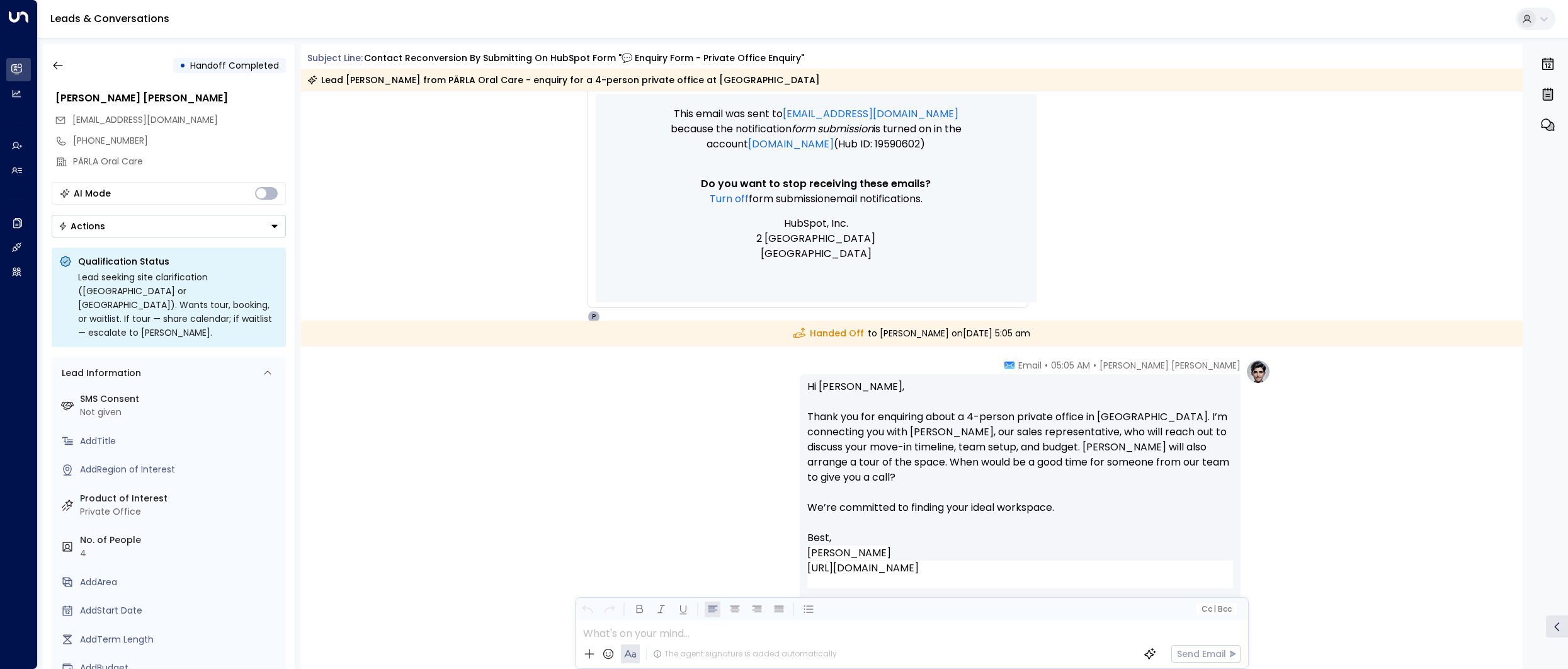
scroll to position [2099, 0]
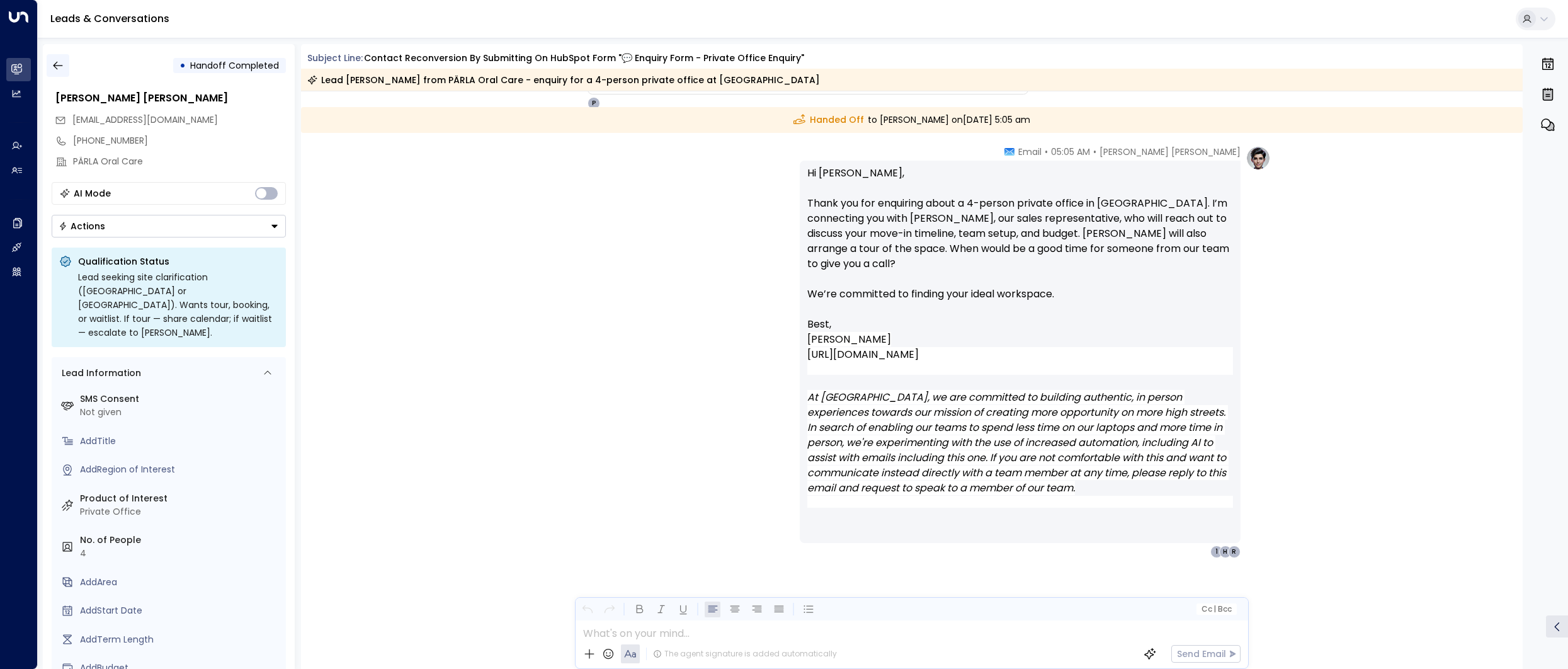
click at [60, 64] on icon "button" at bounding box center [58, 66] width 13 height 13
